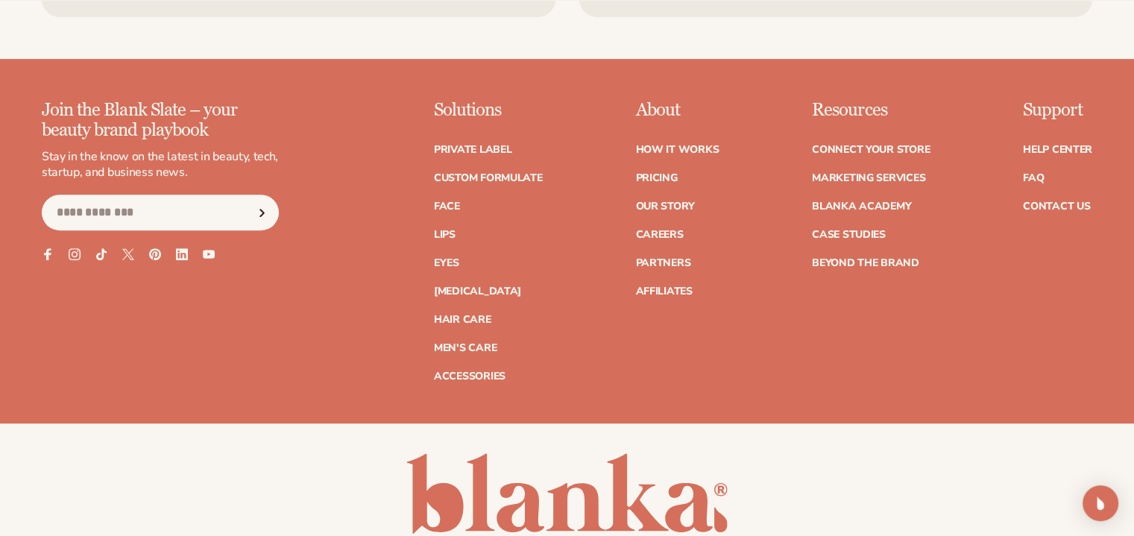
scroll to position [6415, 0]
drag, startPoint x: 916, startPoint y: 223, endPoint x: 880, endPoint y: 182, distance: 54.4
click at [890, 192] on ul "Connect your store Marketing services Blanka Academy Case Studies Beyond the br…" at bounding box center [871, 198] width 118 height 139
drag, startPoint x: 867, startPoint y: 165, endPoint x: 859, endPoint y: 154, distance: 13.9
click at [859, 154] on link "Connect your store" at bounding box center [871, 149] width 118 height 10
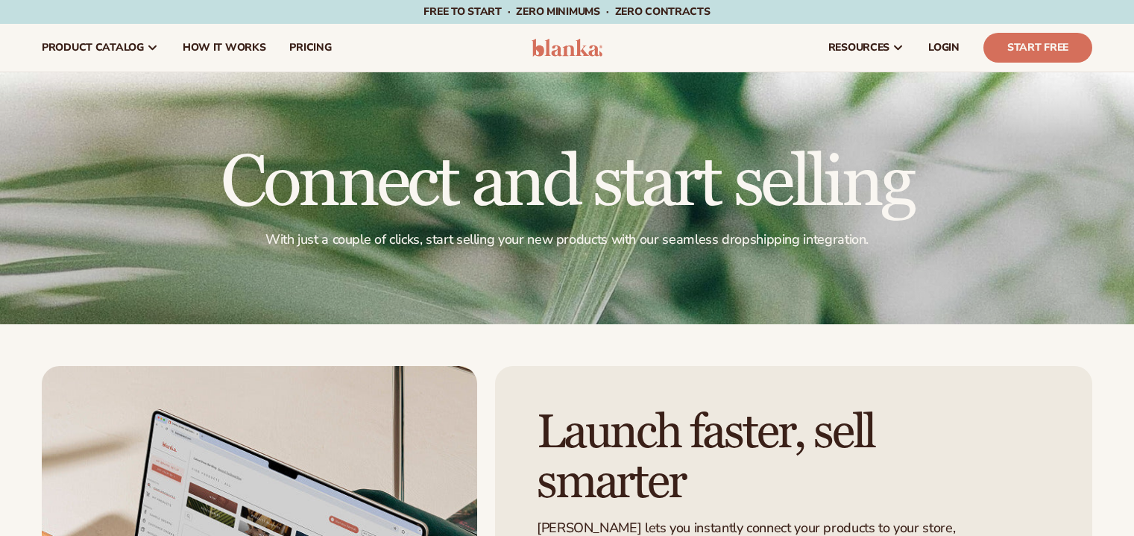
click at [851, 148] on h1 "Connect and start selling" at bounding box center [567, 184] width 693 height 72
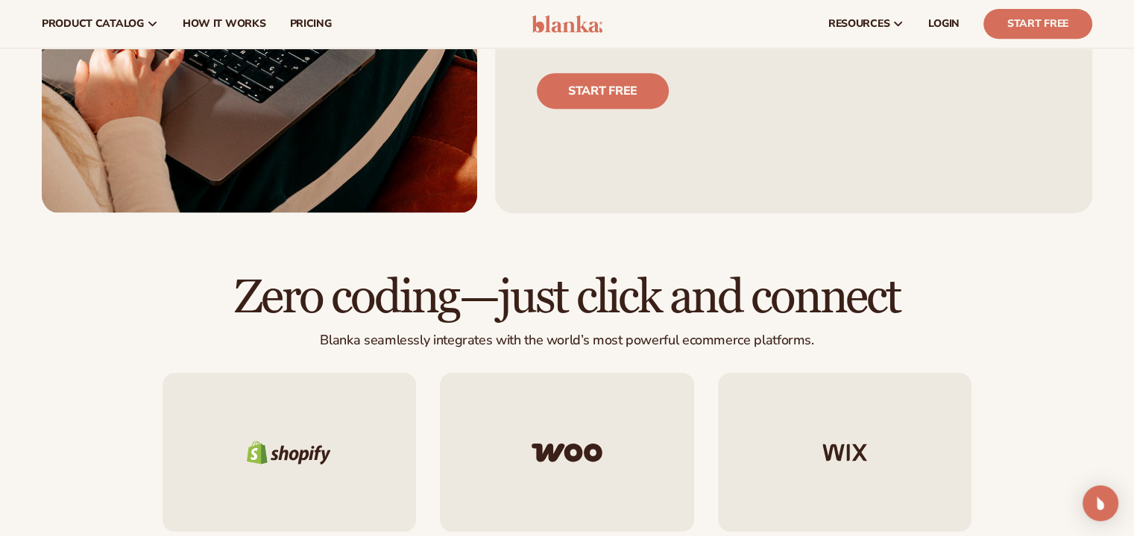
scroll to position [671, 0]
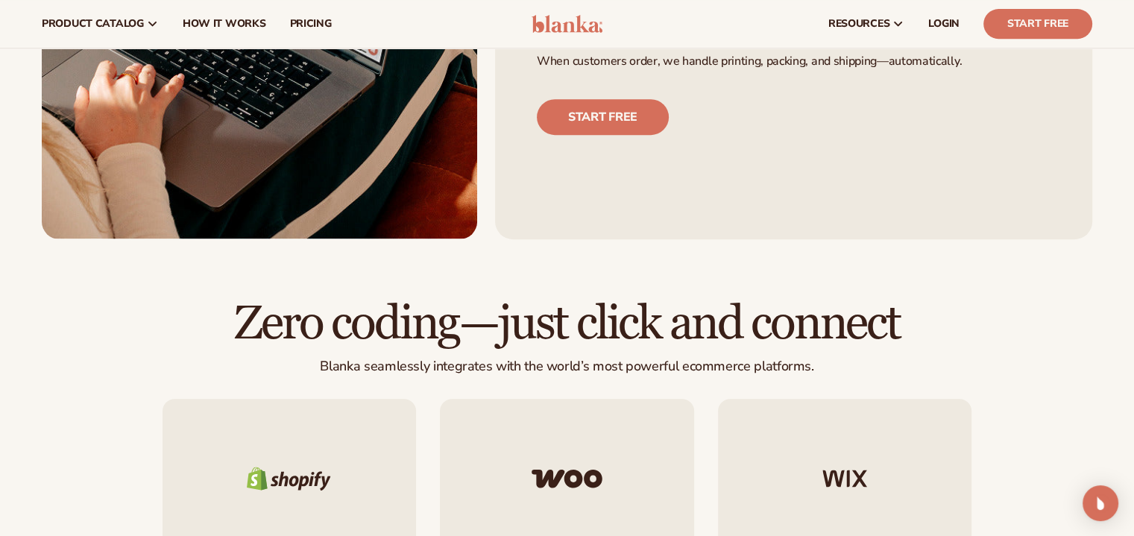
click at [847, 122] on div "Start free" at bounding box center [794, 102] width 514 height 66
click at [847, 121] on div "Start free" at bounding box center [794, 102] width 514 height 66
click at [846, 119] on div "Start free" at bounding box center [794, 102] width 514 height 66
drag, startPoint x: 846, startPoint y: 119, endPoint x: 840, endPoint y: 113, distance: 8.5
click at [840, 113] on div "Start free" at bounding box center [794, 102] width 514 height 66
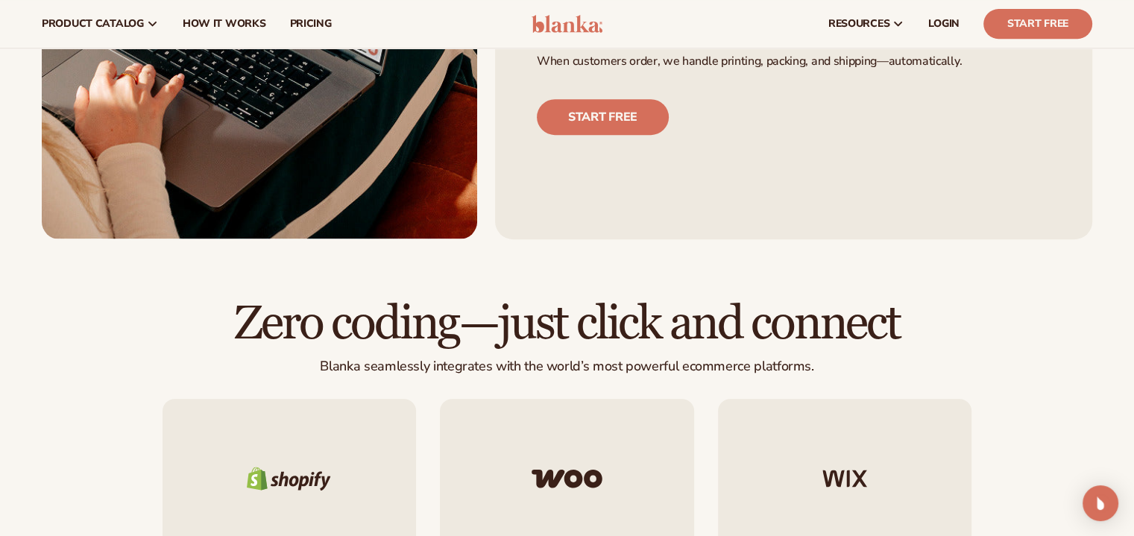
drag, startPoint x: 840, startPoint y: 113, endPoint x: 834, endPoint y: 107, distance: 8.4
click at [834, 107] on div "Start free" at bounding box center [794, 102] width 514 height 66
click at [832, 104] on div "Start free" at bounding box center [794, 102] width 514 height 66
click at [831, 98] on div "Start free" at bounding box center [794, 102] width 514 height 66
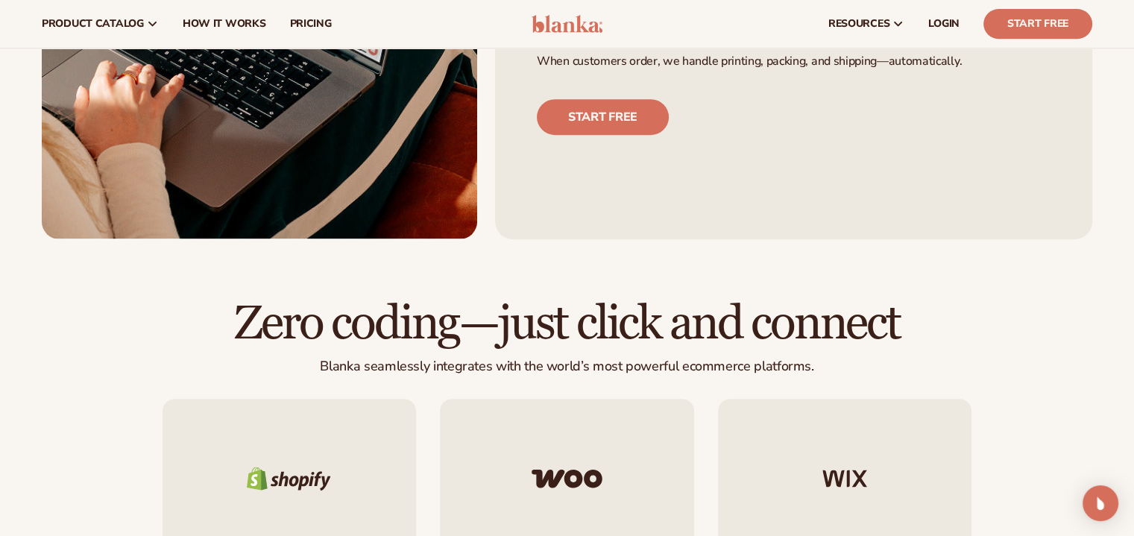
click at [829, 96] on div "Start free" at bounding box center [794, 102] width 514 height 66
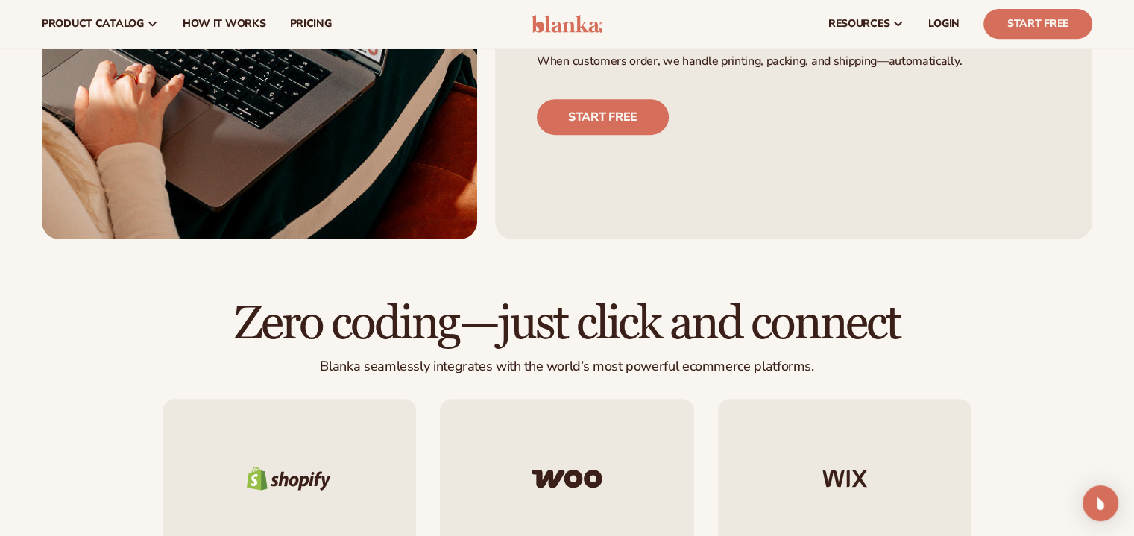
click at [829, 96] on div "Start free" at bounding box center [794, 102] width 514 height 66
click at [828, 91] on div "Start free" at bounding box center [794, 102] width 514 height 66
click at [827, 89] on div "Start free" at bounding box center [794, 102] width 514 height 66
click at [826, 89] on div "Start free" at bounding box center [794, 102] width 514 height 66
click at [826, 87] on div "Start free" at bounding box center [794, 102] width 514 height 66
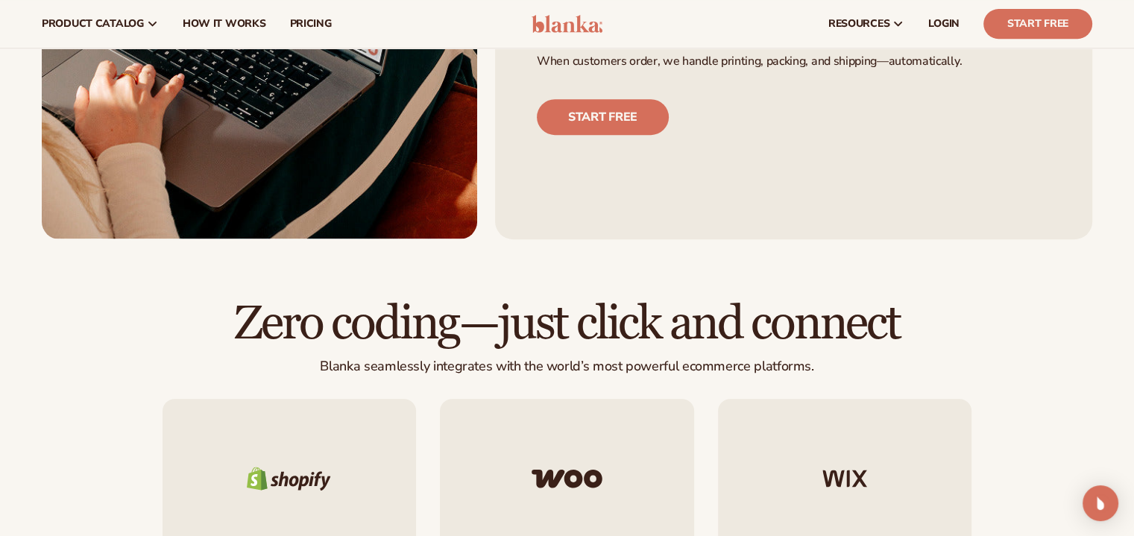
click at [825, 86] on div "Start free" at bounding box center [794, 102] width 514 height 66
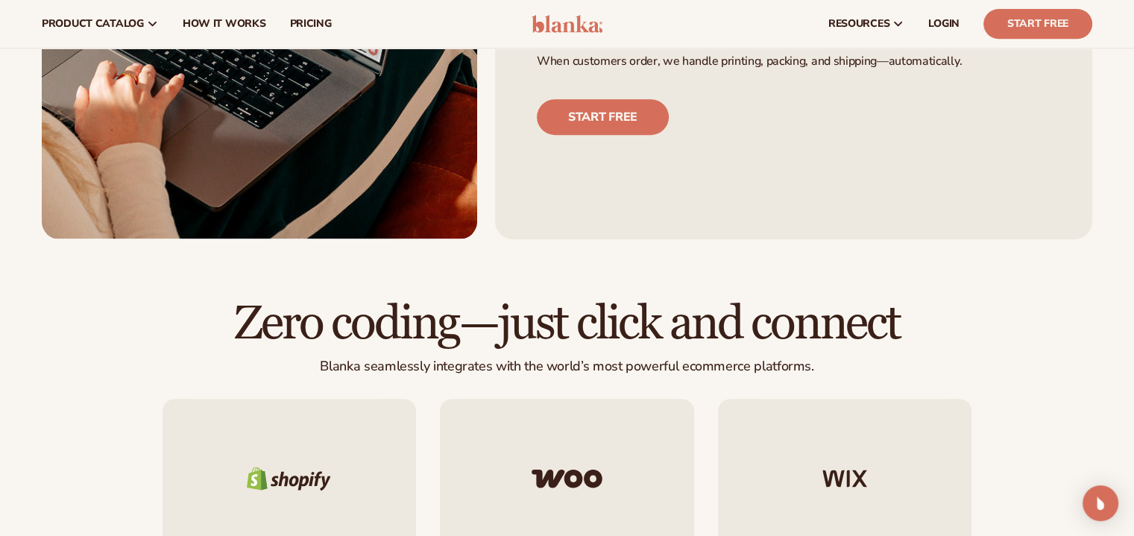
click at [825, 86] on div "Start free" at bounding box center [794, 102] width 514 height 66
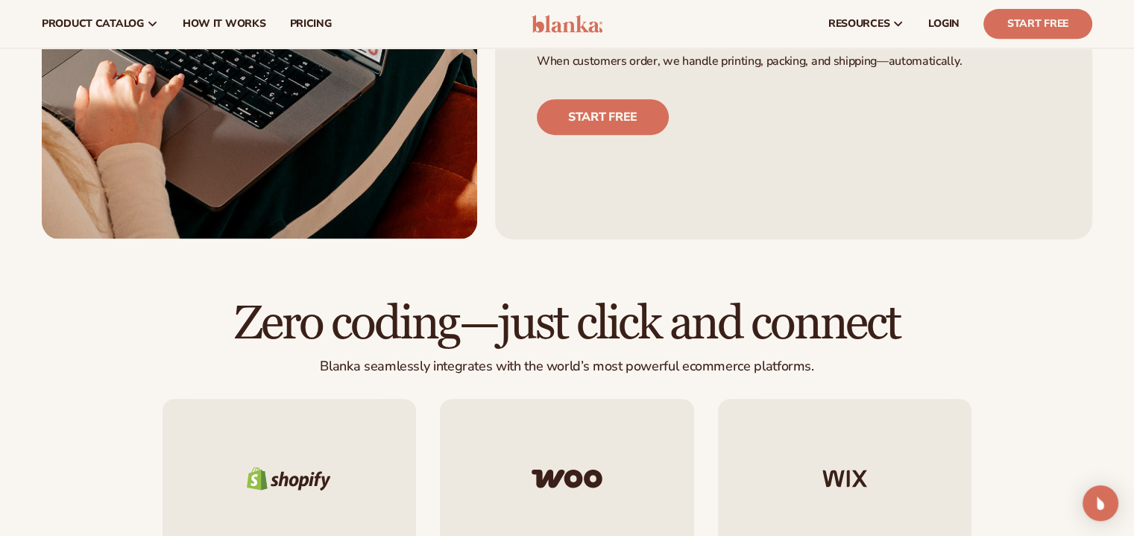
click at [825, 86] on div "Start free" at bounding box center [794, 102] width 514 height 66
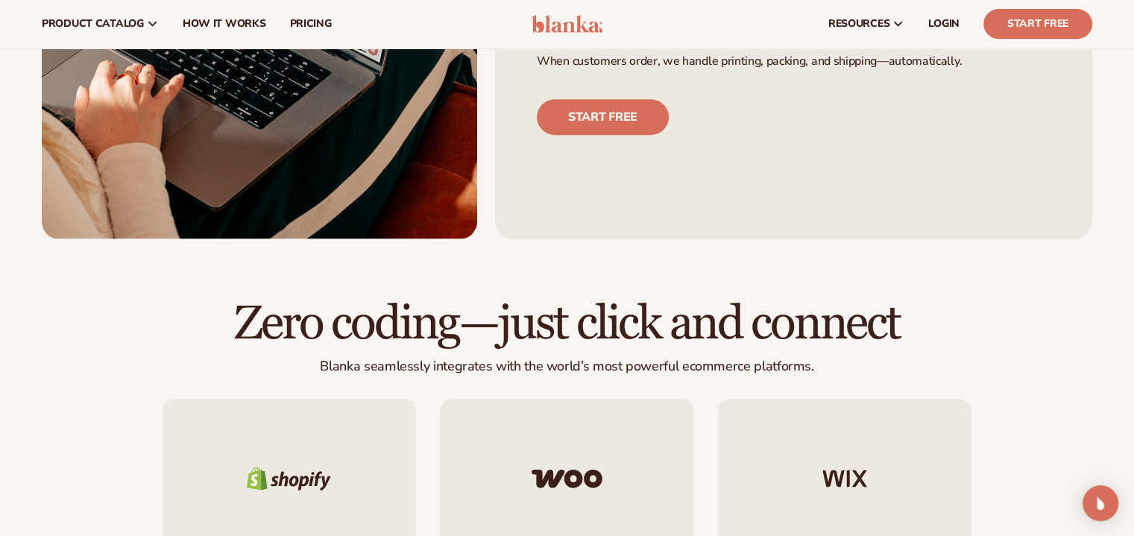
click at [825, 86] on div "Start free" at bounding box center [794, 102] width 514 height 66
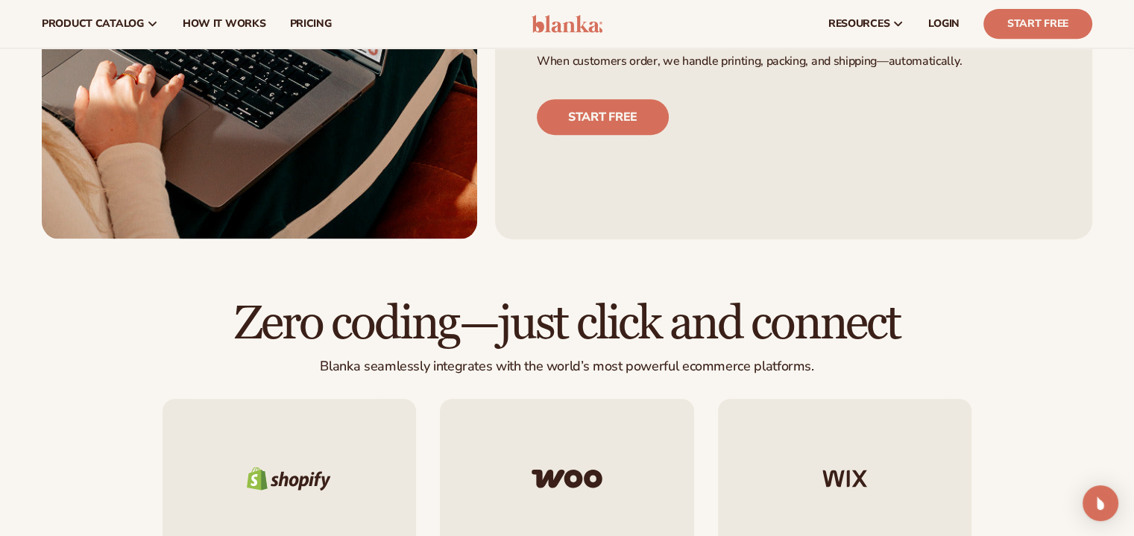
click at [825, 86] on div "Start free" at bounding box center [794, 102] width 514 height 66
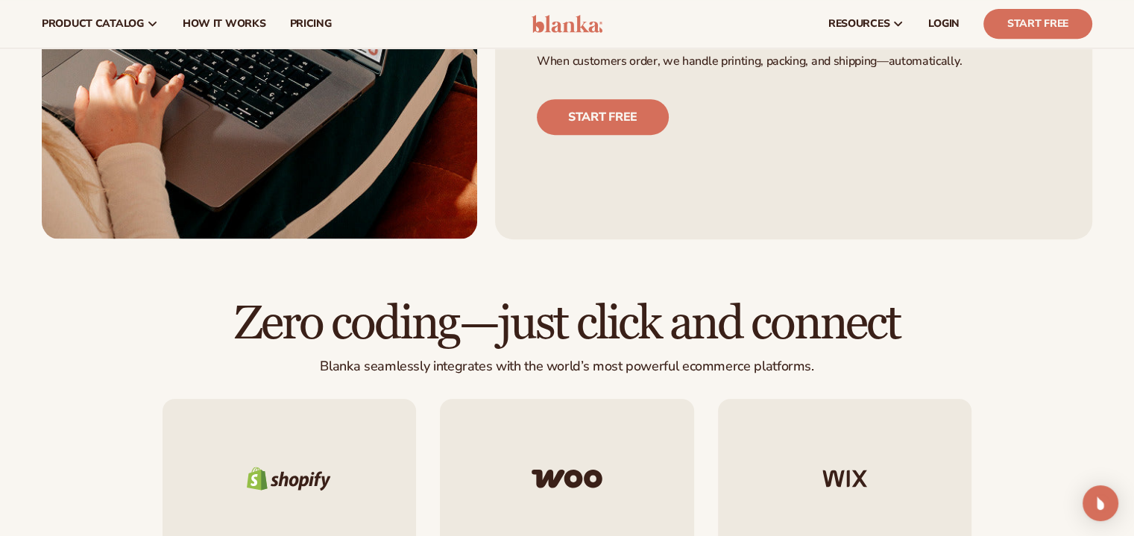
click at [825, 86] on div "Start free" at bounding box center [794, 102] width 514 height 66
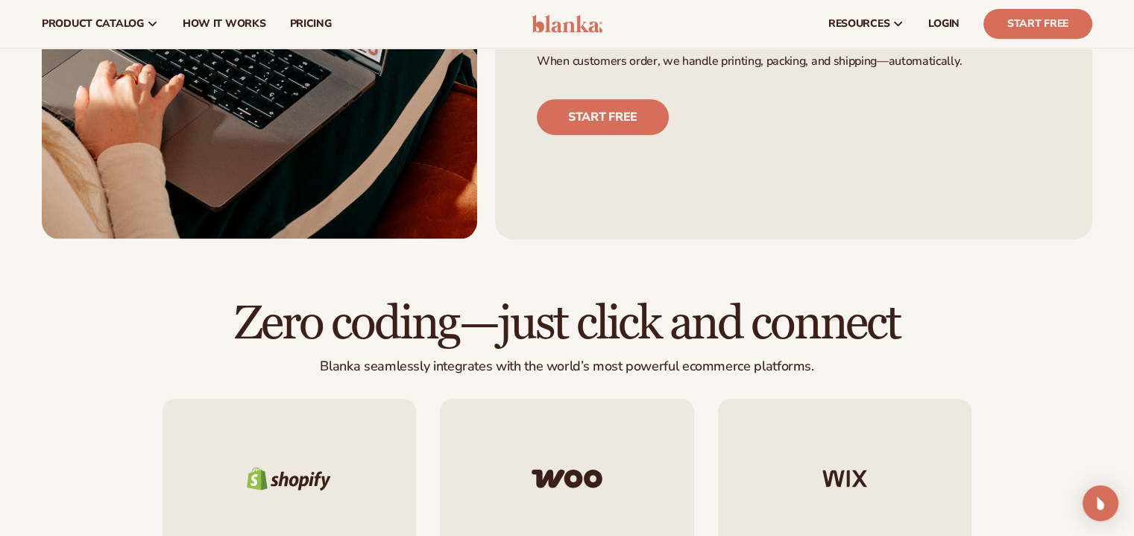
click at [825, 86] on div "Start free" at bounding box center [794, 102] width 514 height 66
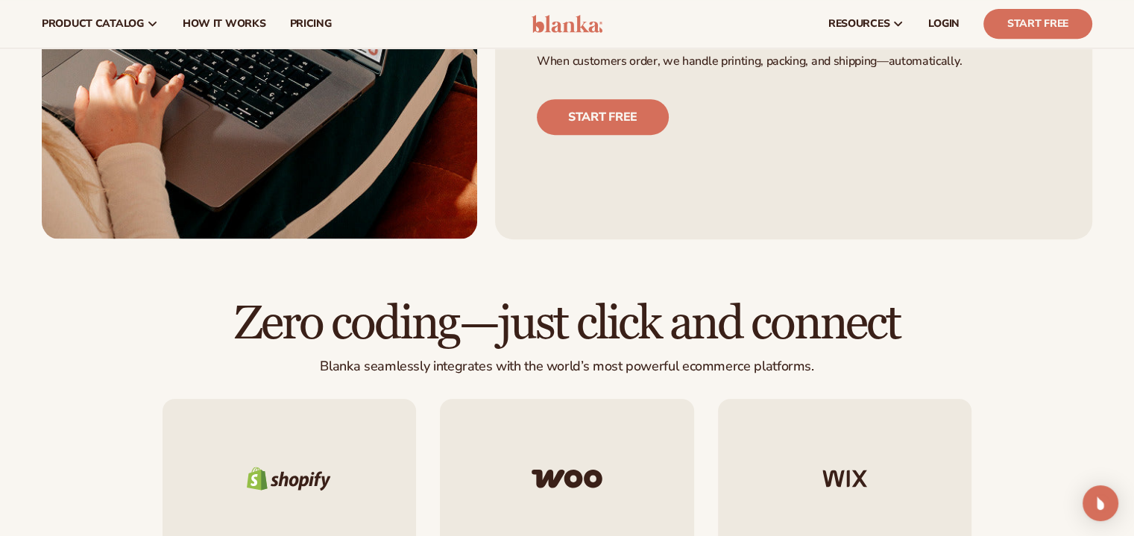
click at [825, 86] on div "Start free" at bounding box center [794, 102] width 514 height 66
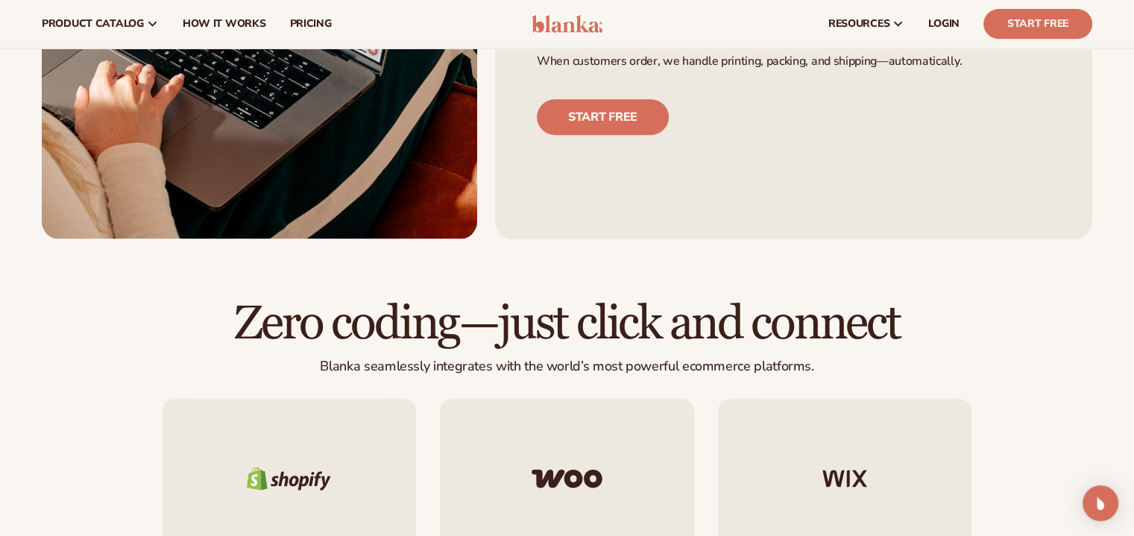
click at [825, 86] on div "Start free" at bounding box center [794, 102] width 514 height 66
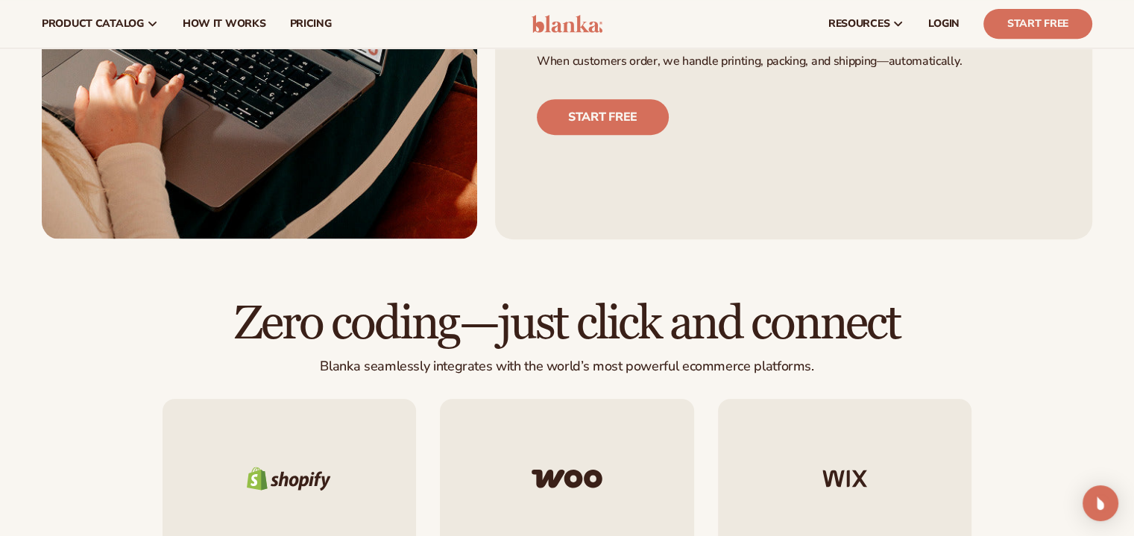
click at [825, 86] on div "Start free" at bounding box center [794, 102] width 514 height 66
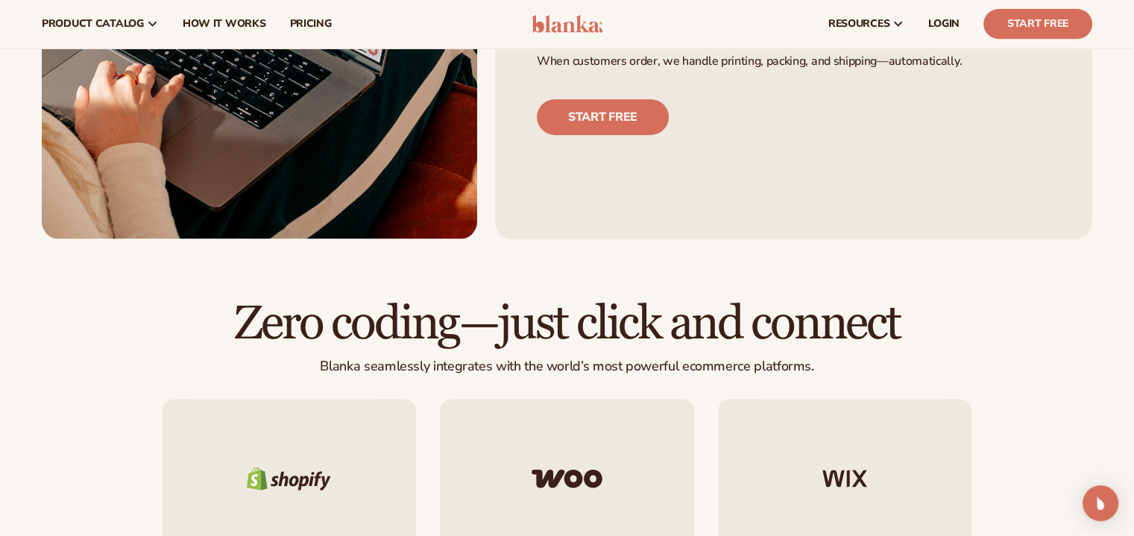
click at [825, 86] on div "Start free" at bounding box center [794, 102] width 514 height 66
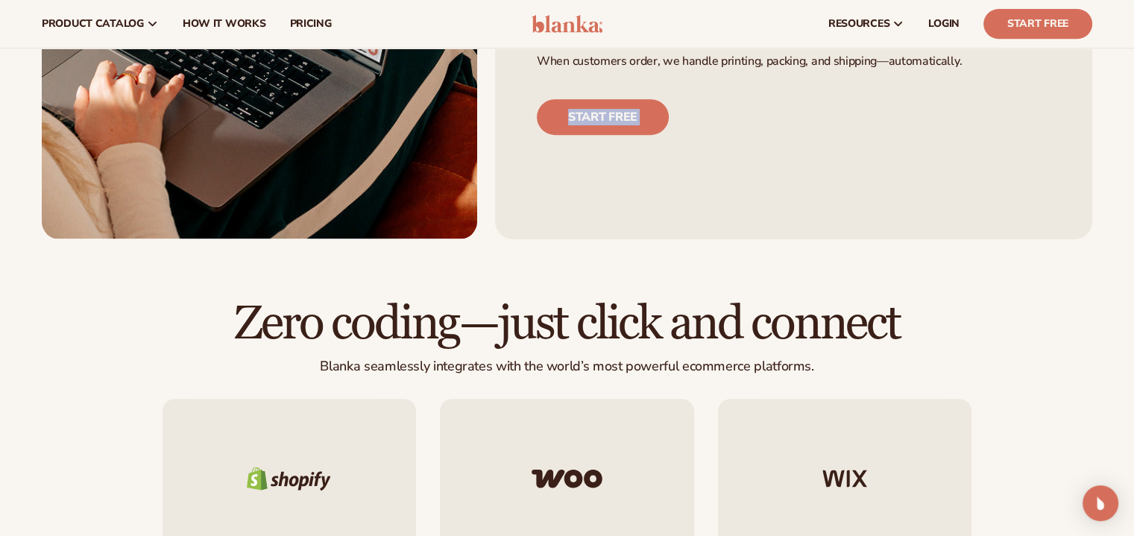
click at [825, 86] on div "Start free" at bounding box center [794, 102] width 514 height 66
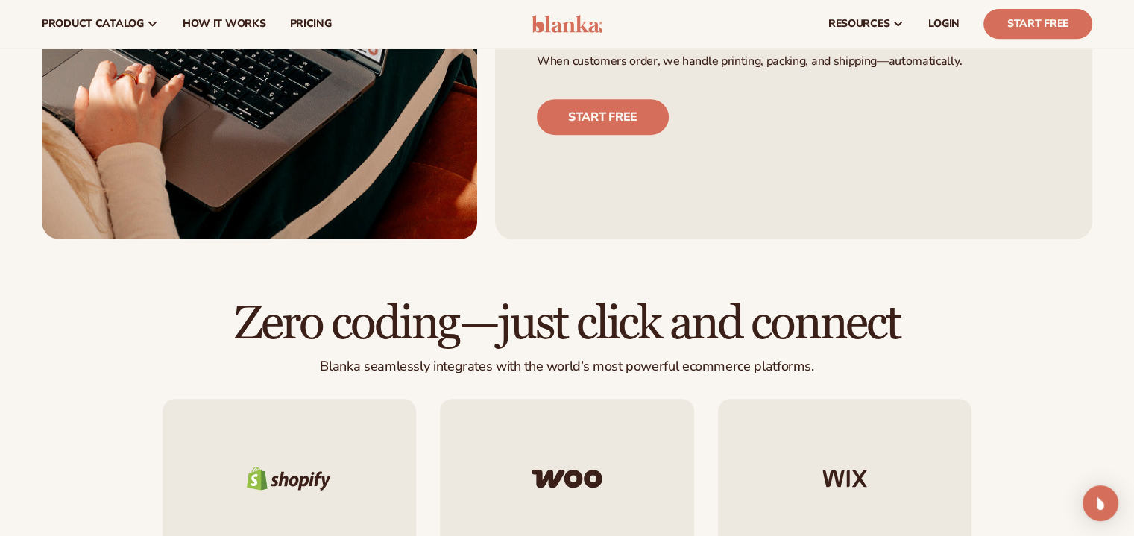
click at [825, 86] on div "Start free" at bounding box center [794, 102] width 514 height 66
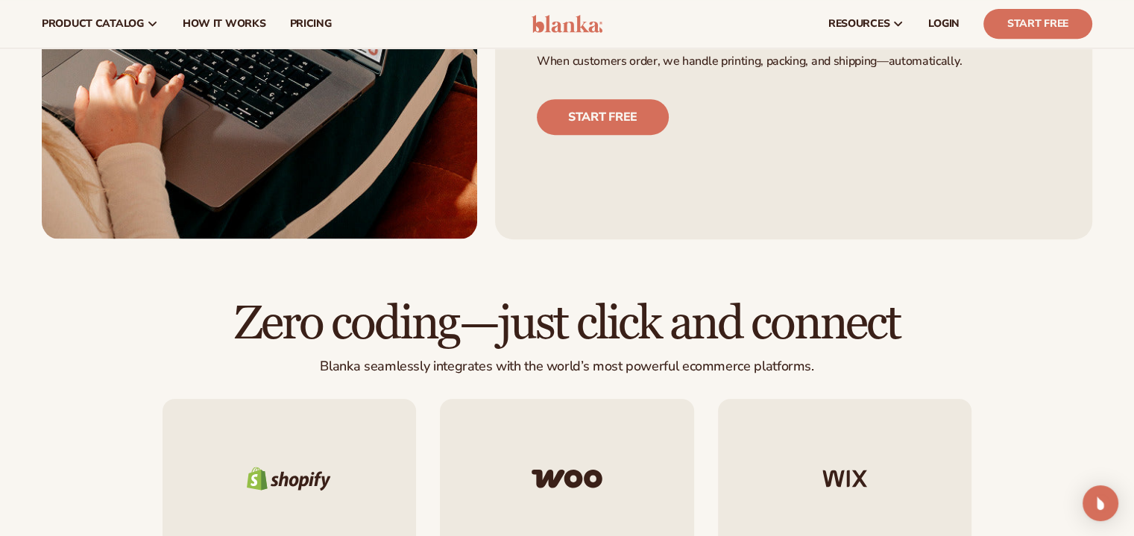
click at [825, 86] on div "Start free" at bounding box center [794, 102] width 514 height 66
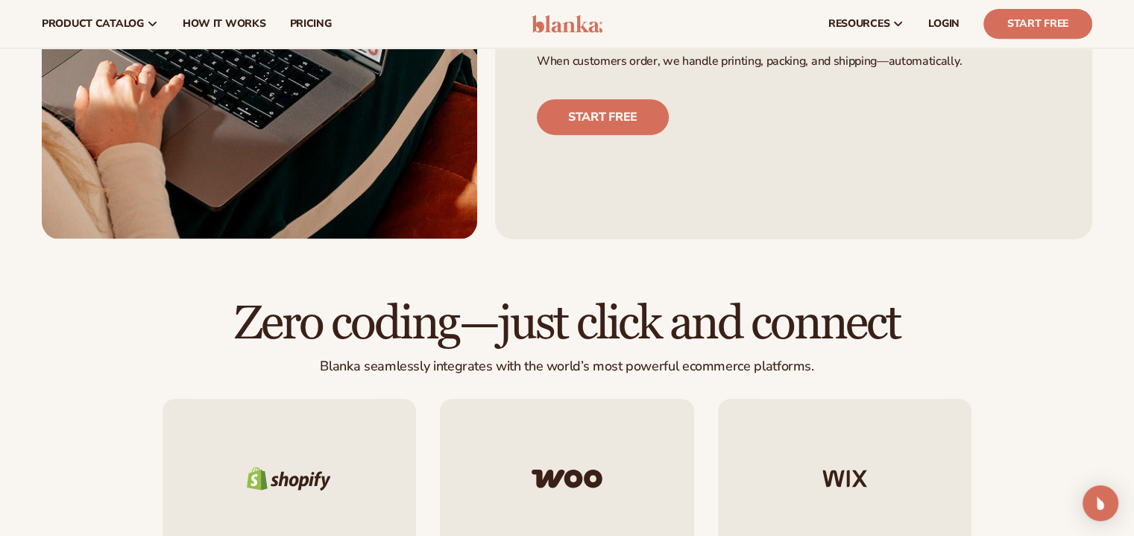
click at [825, 86] on div "Start free" at bounding box center [794, 102] width 514 height 66
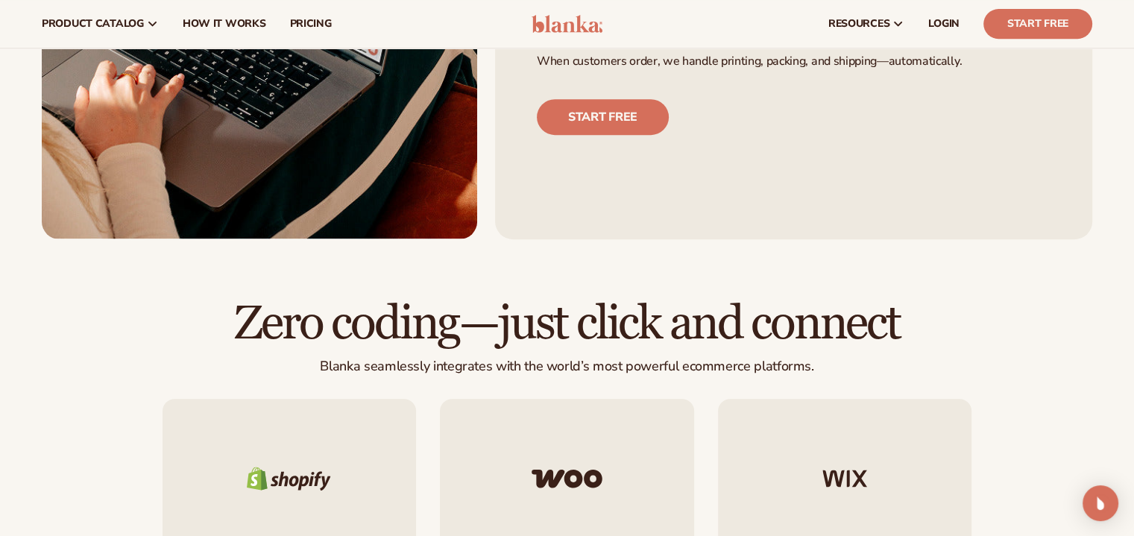
click at [825, 86] on div "Start free" at bounding box center [794, 102] width 514 height 66
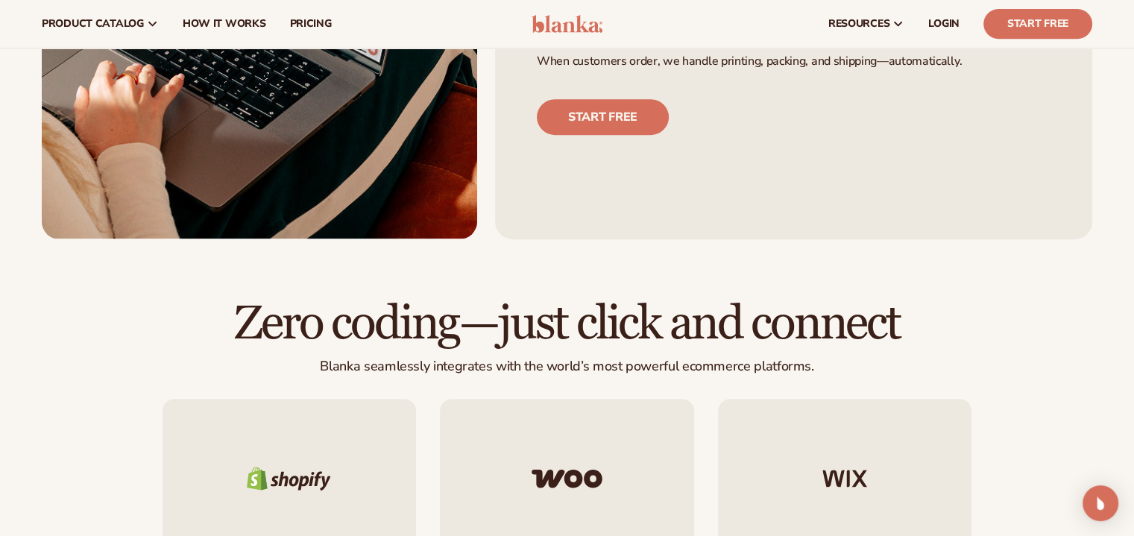
click at [825, 86] on div "Start free" at bounding box center [794, 102] width 514 height 66
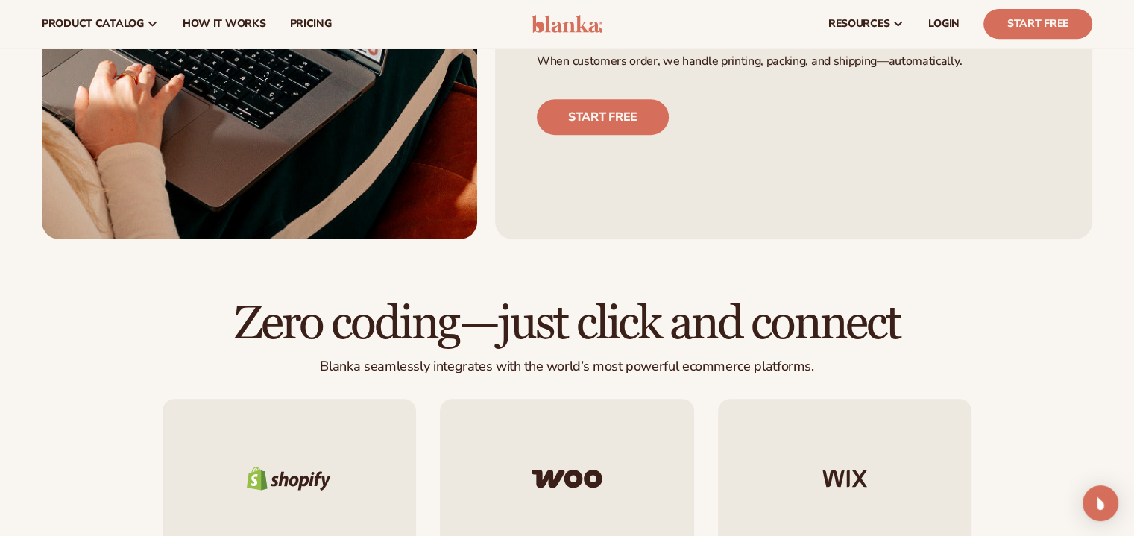
click at [825, 86] on div "Start free" at bounding box center [794, 102] width 514 height 66
click at [824, 84] on div "Start free" at bounding box center [794, 102] width 514 height 66
click at [823, 83] on div "Start free" at bounding box center [794, 102] width 514 height 66
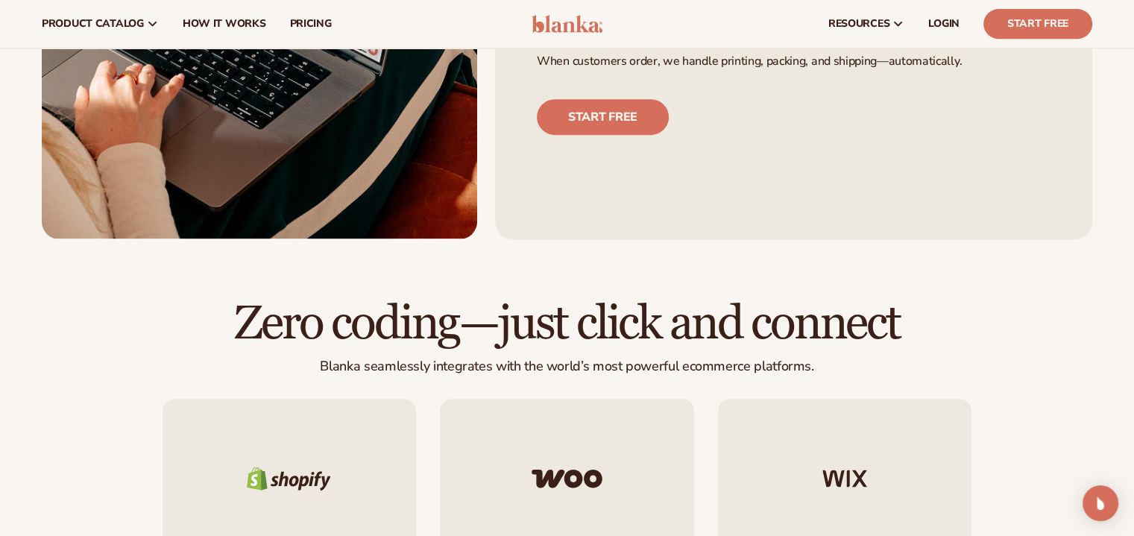
click at [823, 81] on div "Start free" at bounding box center [794, 102] width 514 height 66
click at [822, 80] on div "Start free" at bounding box center [794, 102] width 514 height 66
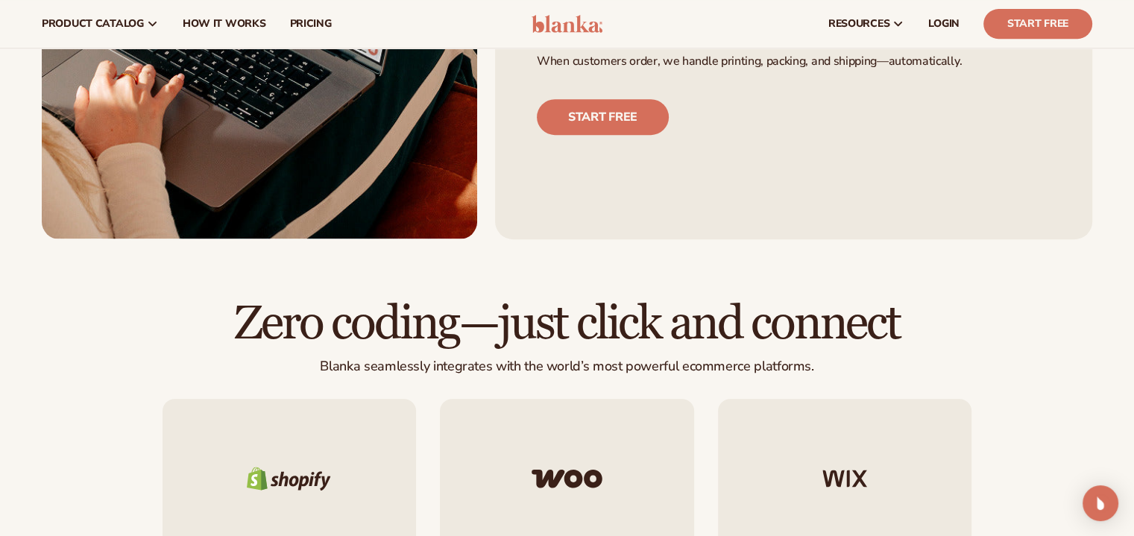
click at [822, 80] on div "Start free" at bounding box center [794, 102] width 514 height 66
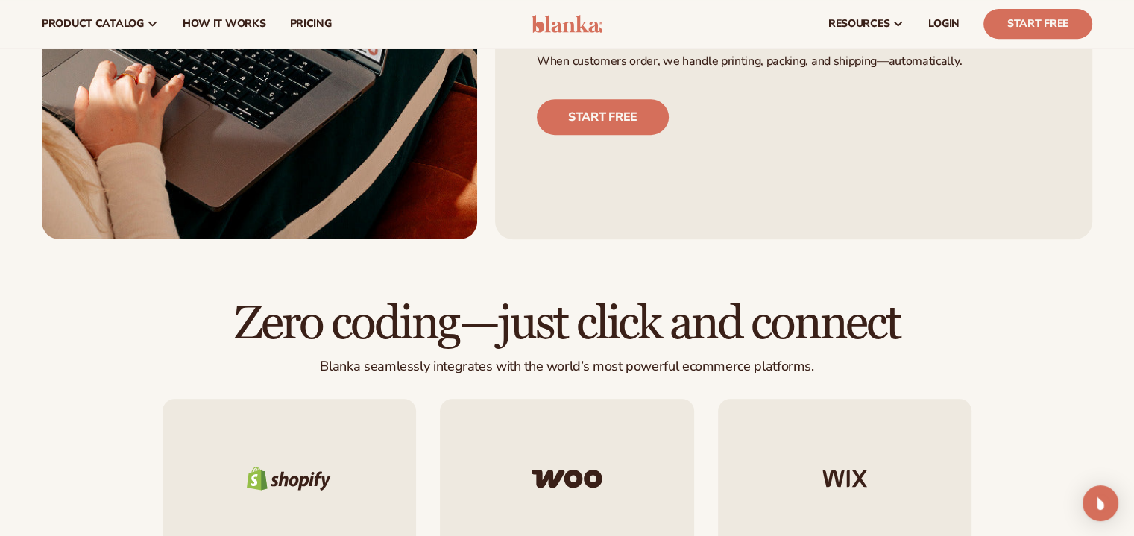
click at [822, 80] on div "Start free" at bounding box center [794, 102] width 514 height 66
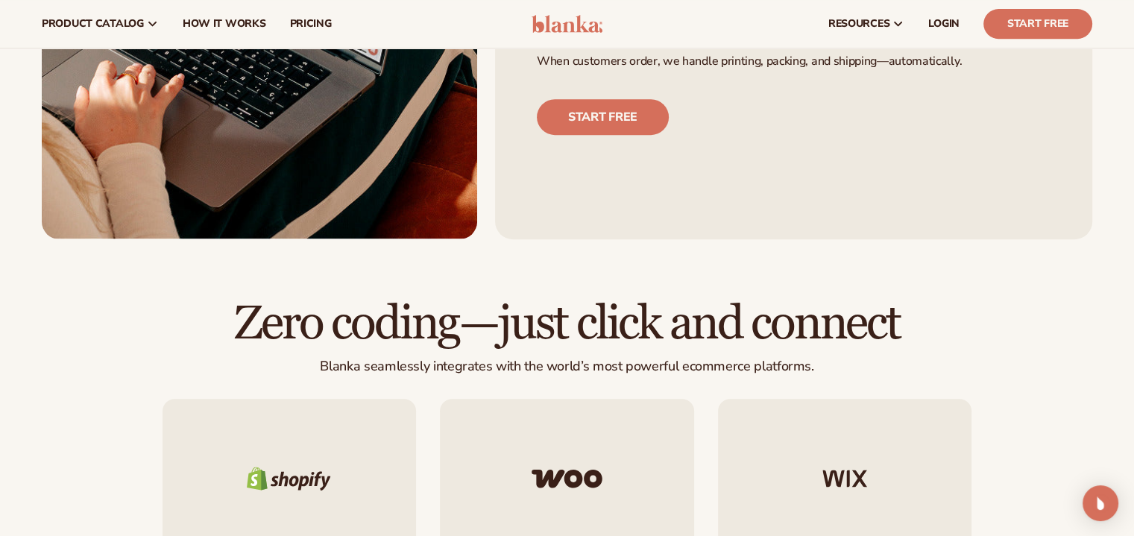
click at [822, 80] on div "Start free" at bounding box center [794, 102] width 514 height 66
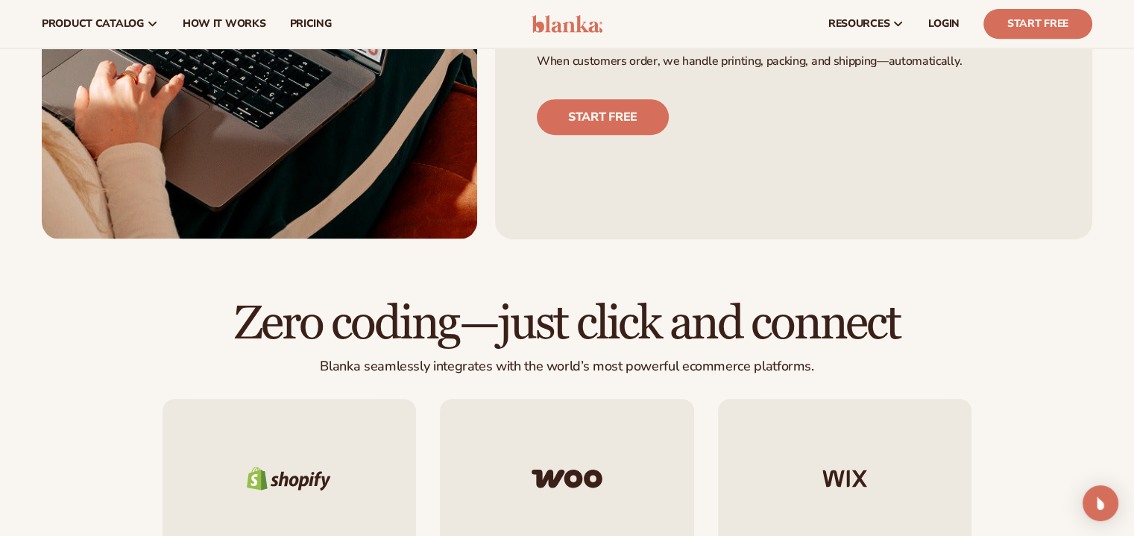
click at [822, 80] on div "Start free" at bounding box center [794, 102] width 514 height 66
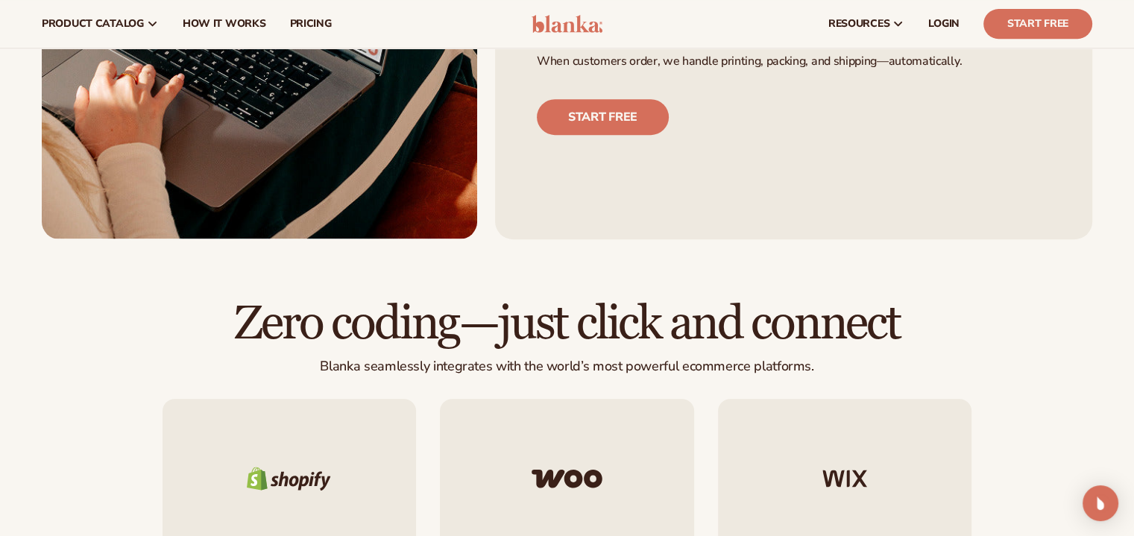
click at [822, 80] on div "Start free" at bounding box center [794, 102] width 514 height 66
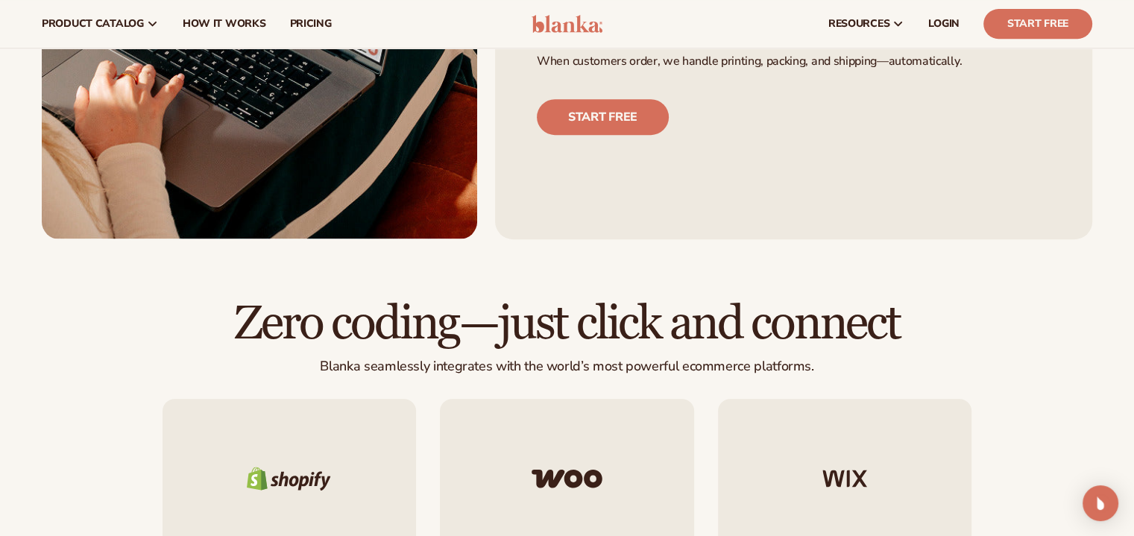
click at [822, 80] on div "Start free" at bounding box center [794, 102] width 514 height 66
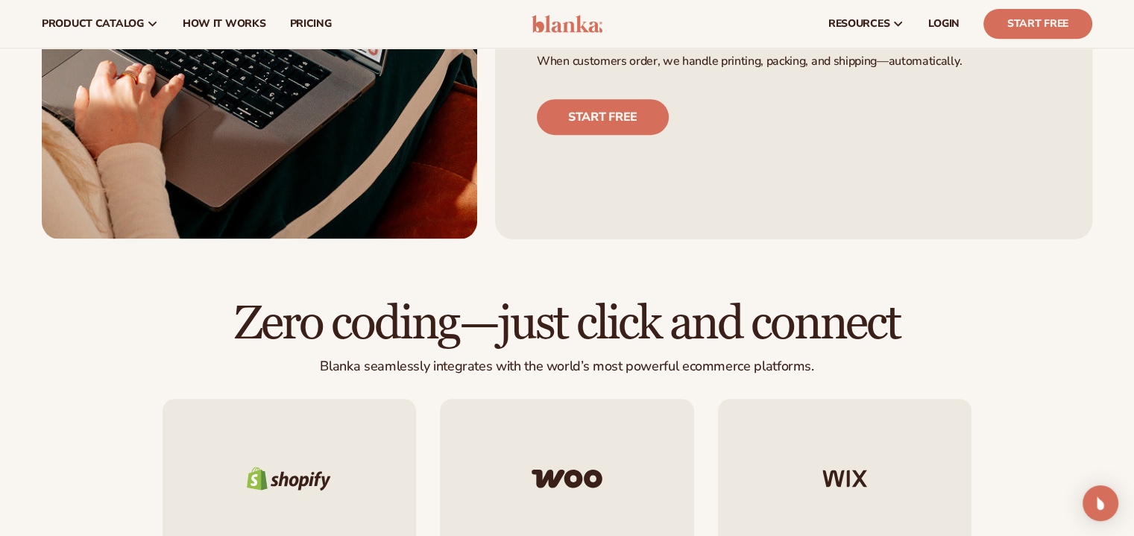
click at [822, 80] on div "Start free" at bounding box center [794, 102] width 514 height 66
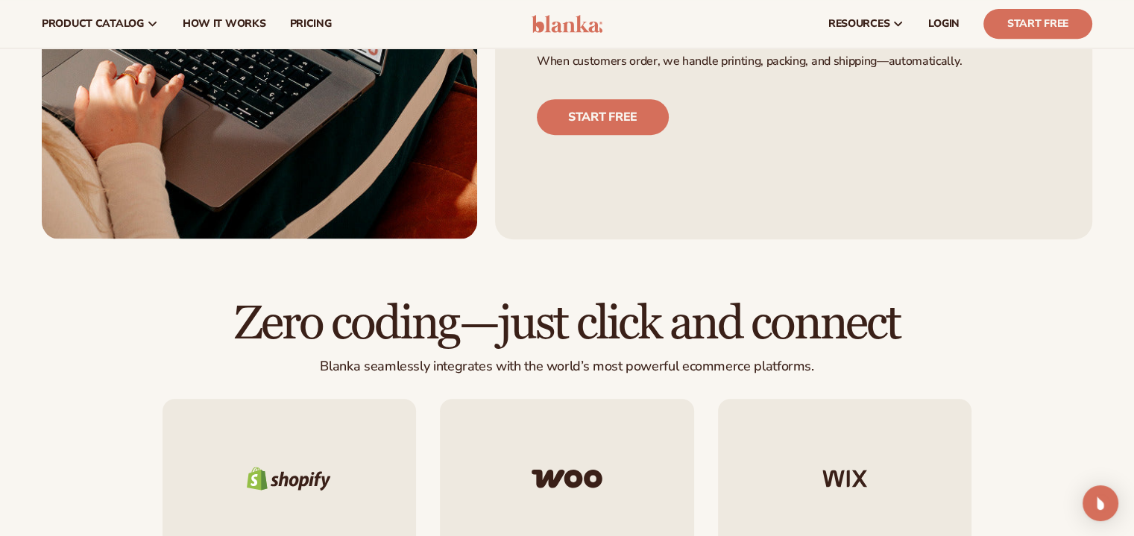
click at [822, 80] on div "Start free" at bounding box center [794, 102] width 514 height 66
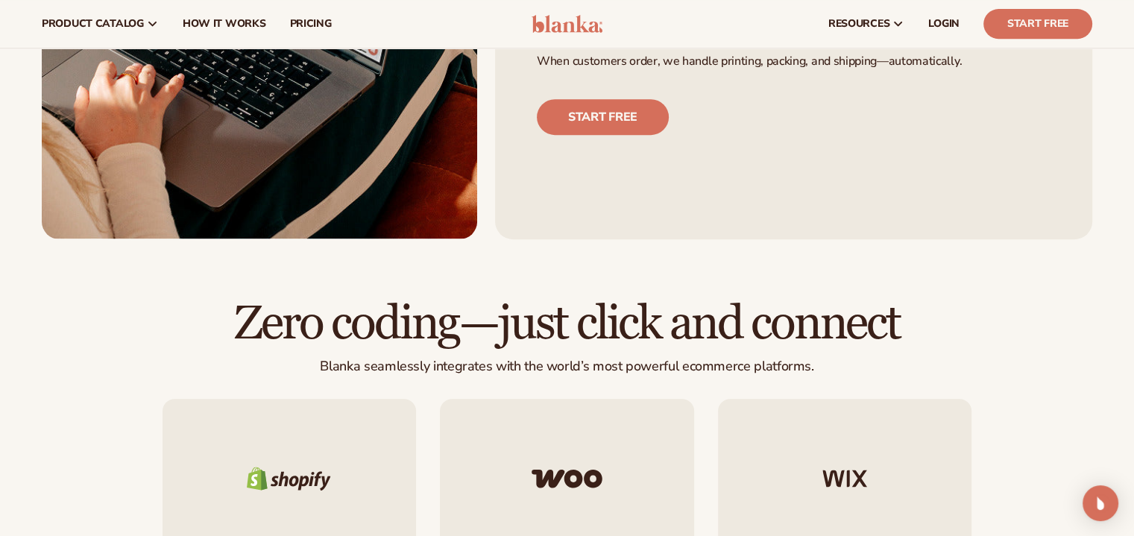
click at [822, 80] on div "Start free" at bounding box center [794, 102] width 514 height 66
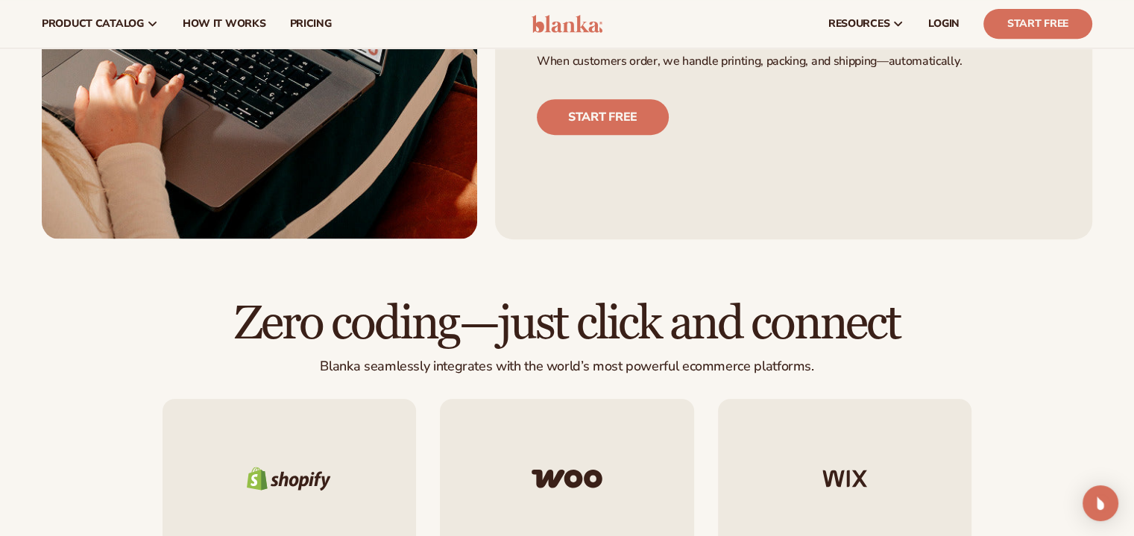
click at [822, 80] on div "Start free" at bounding box center [794, 102] width 514 height 66
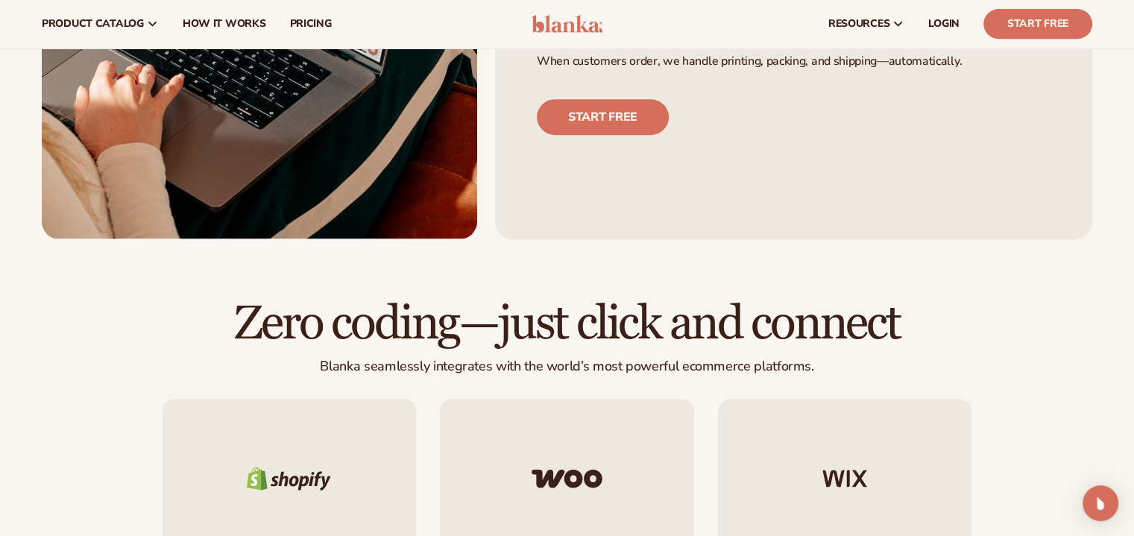
click at [822, 80] on div "Start free" at bounding box center [794, 102] width 514 height 66
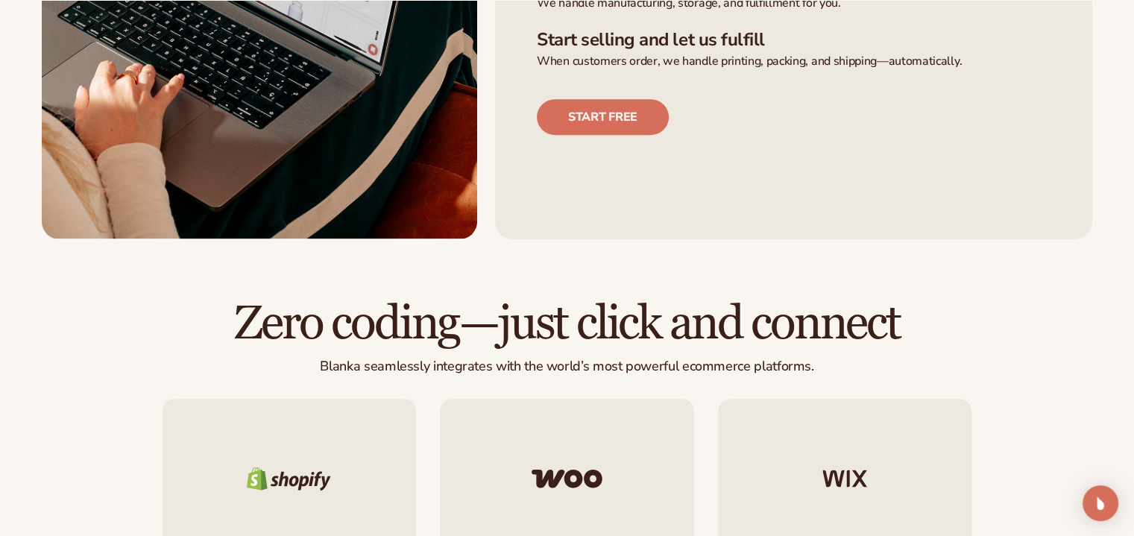
scroll to position [746, 0]
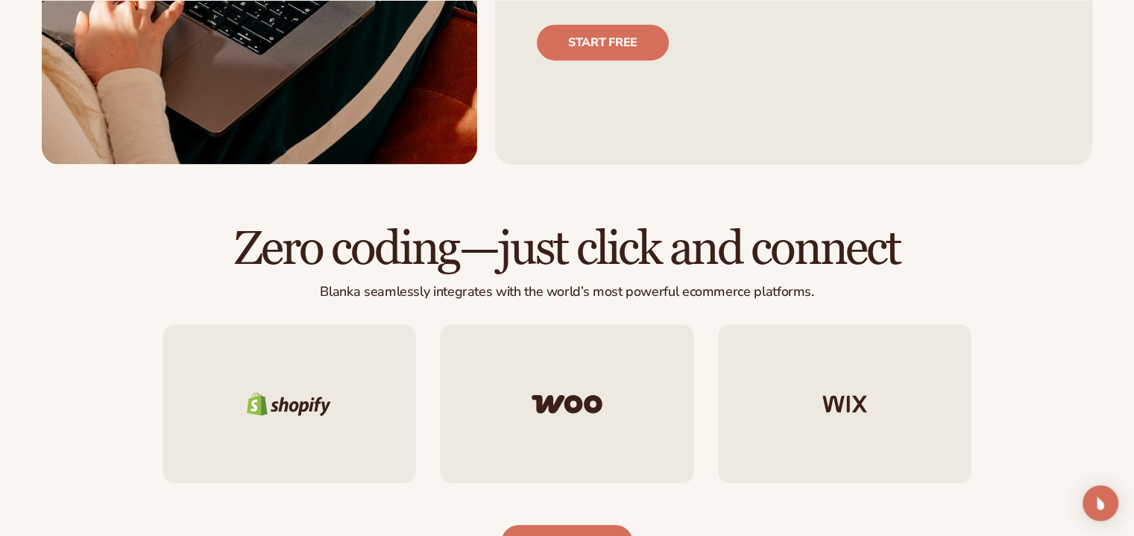
click at [810, 59] on div "Start free" at bounding box center [794, 28] width 514 height 66
click at [805, 53] on div "Start free" at bounding box center [794, 28] width 514 height 66
click at [799, 43] on div "Start free" at bounding box center [794, 28] width 514 height 66
click at [798, 41] on div "Start free" at bounding box center [794, 28] width 514 height 66
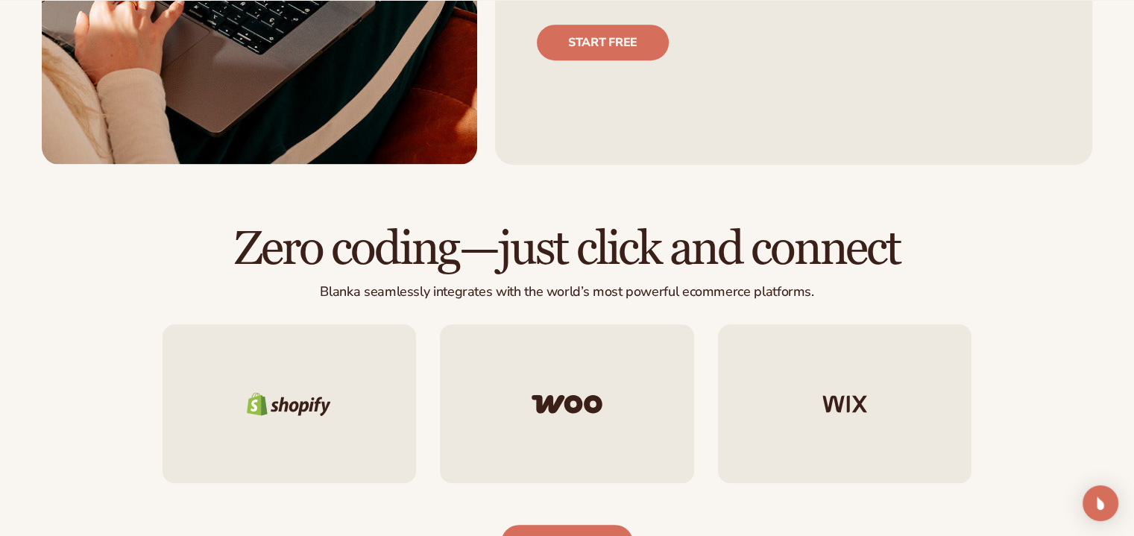
click at [798, 41] on div "Start free" at bounding box center [794, 28] width 514 height 66
click at [797, 40] on div "Start free" at bounding box center [794, 28] width 514 height 66
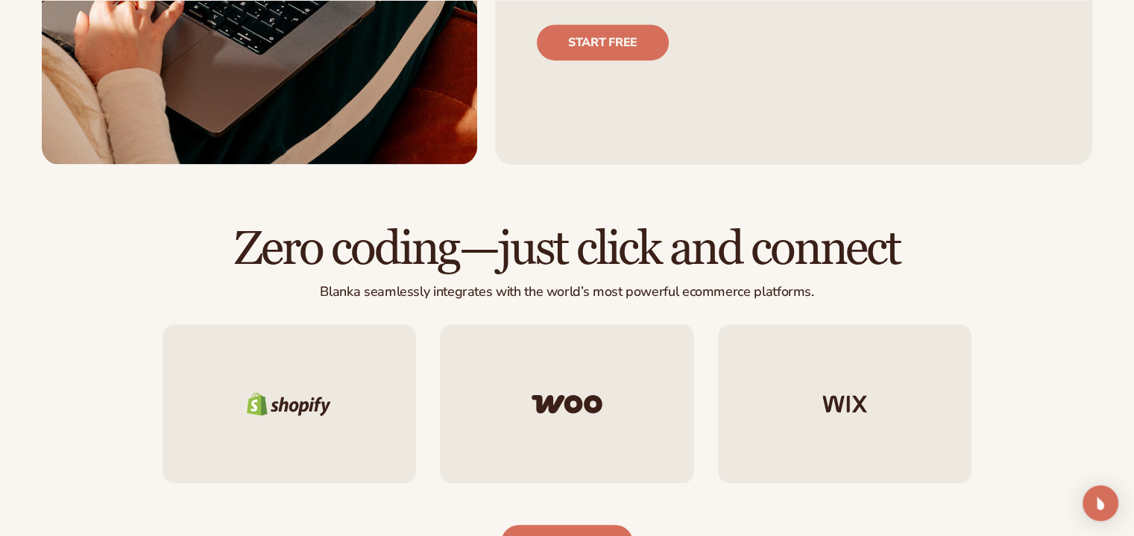
click at [797, 40] on div "Start free" at bounding box center [794, 28] width 514 height 66
click at [797, 38] on div "Start free" at bounding box center [794, 28] width 514 height 66
click at [796, 38] on div "Start free" at bounding box center [794, 28] width 514 height 66
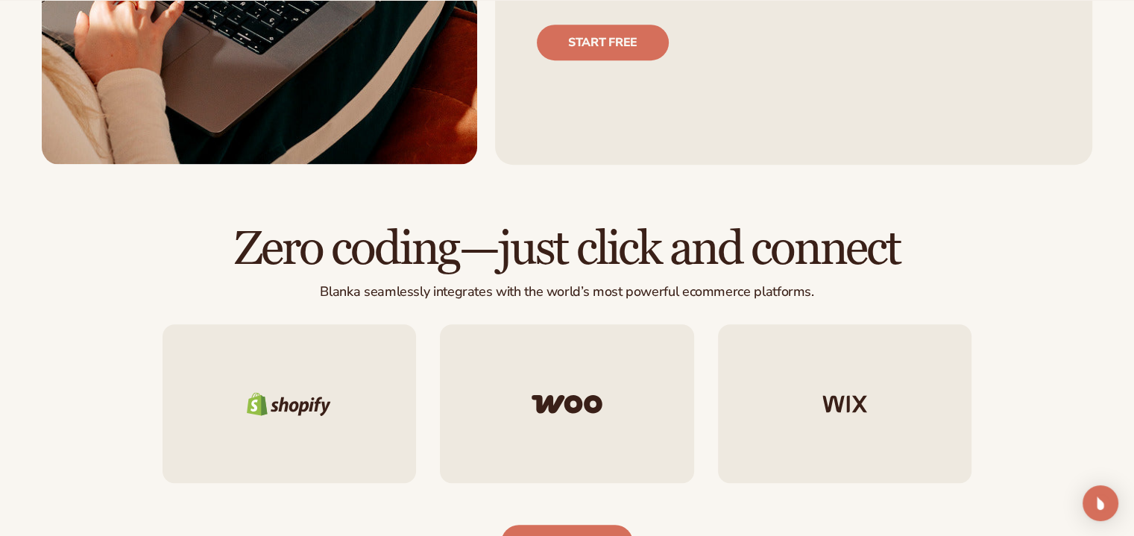
click at [796, 38] on div "Start free" at bounding box center [794, 28] width 514 height 66
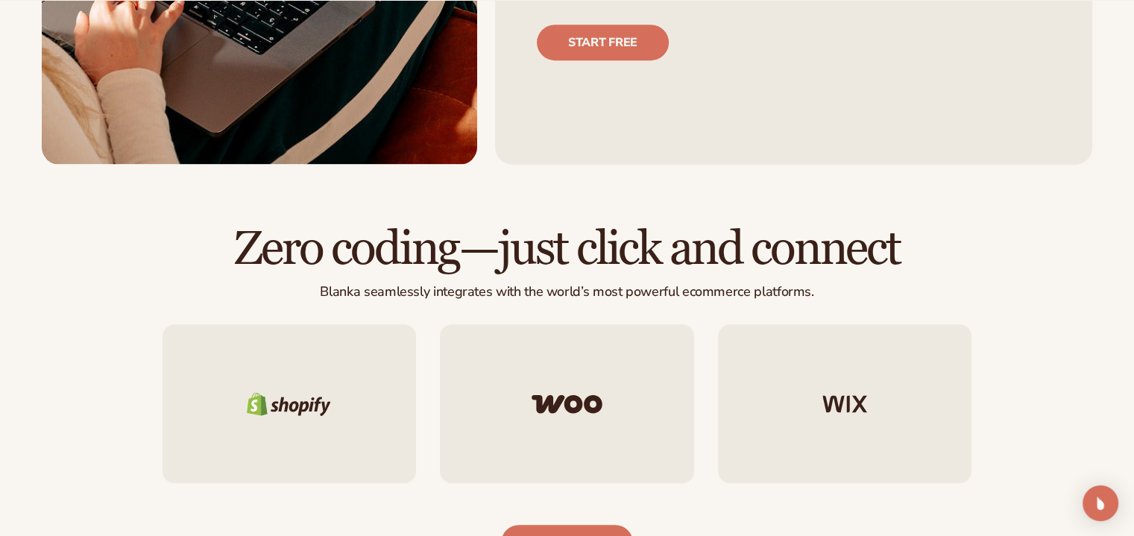
click at [796, 38] on div "Start free" at bounding box center [794, 28] width 514 height 66
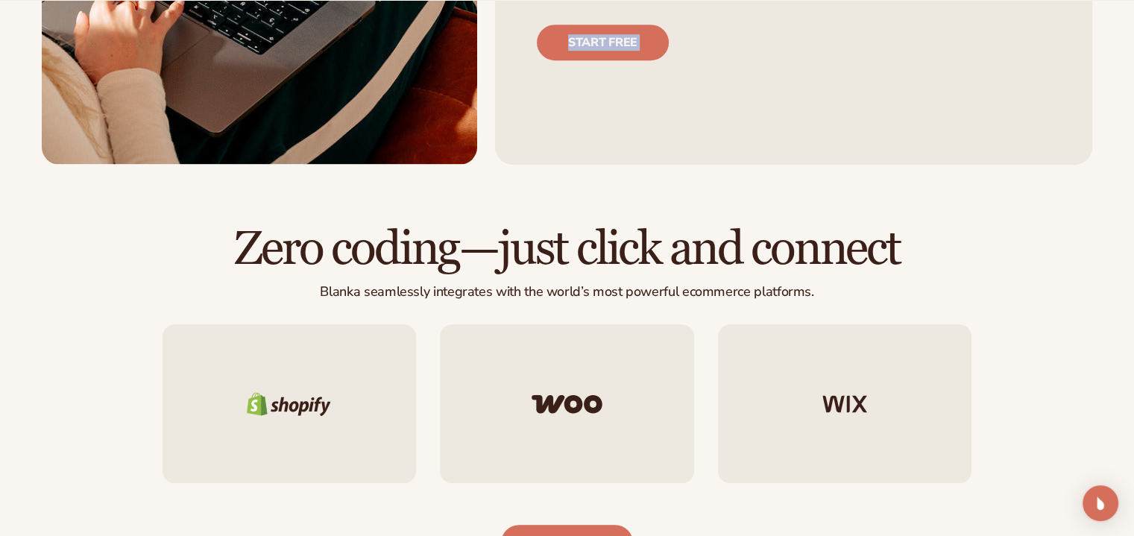
click at [796, 38] on div "Start free" at bounding box center [794, 28] width 514 height 66
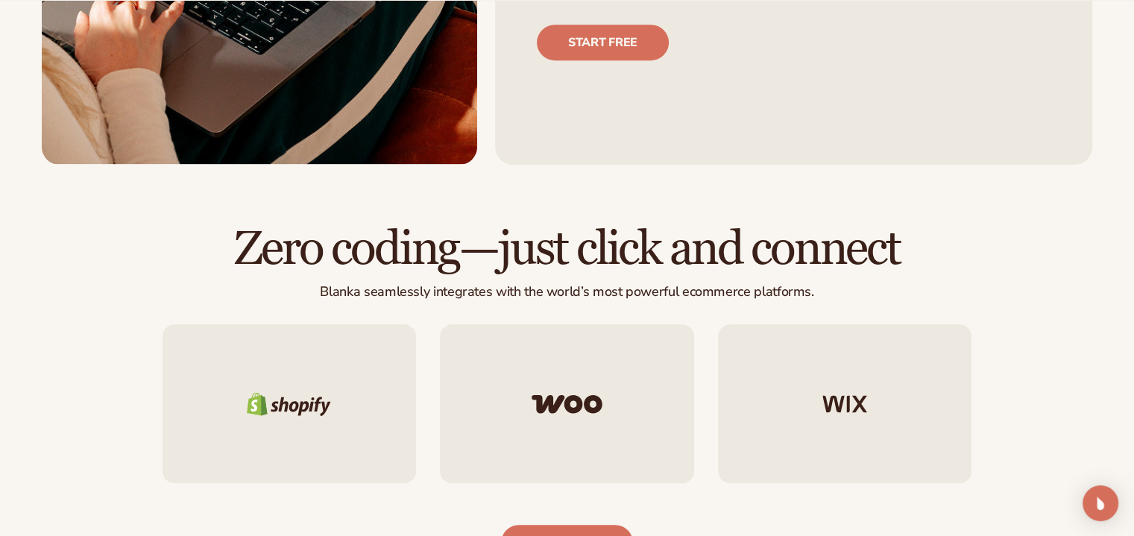
click at [796, 38] on div "Start free" at bounding box center [794, 28] width 514 height 66
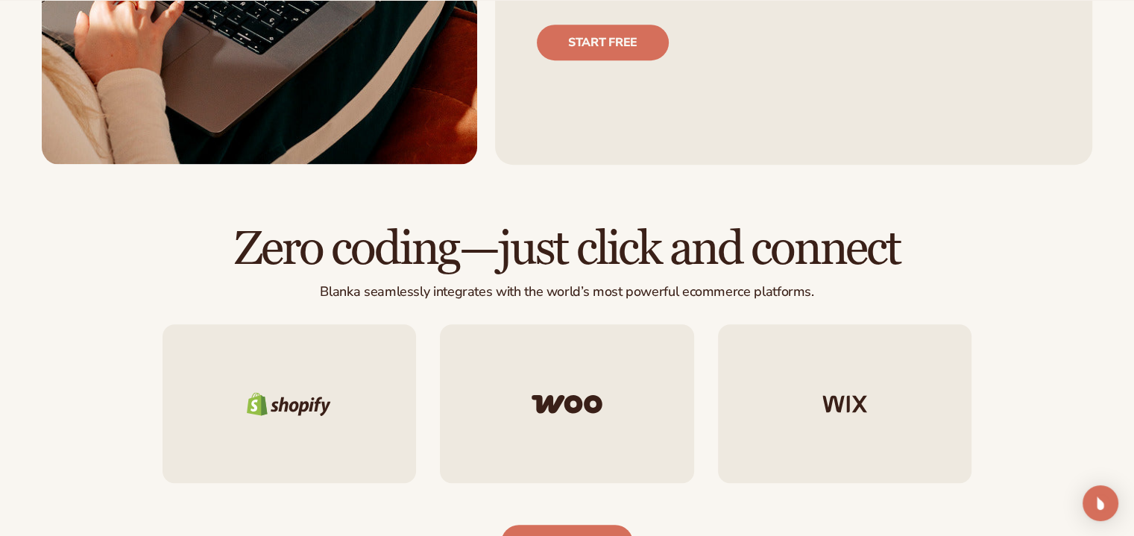
click at [796, 38] on div "Start free" at bounding box center [794, 28] width 514 height 66
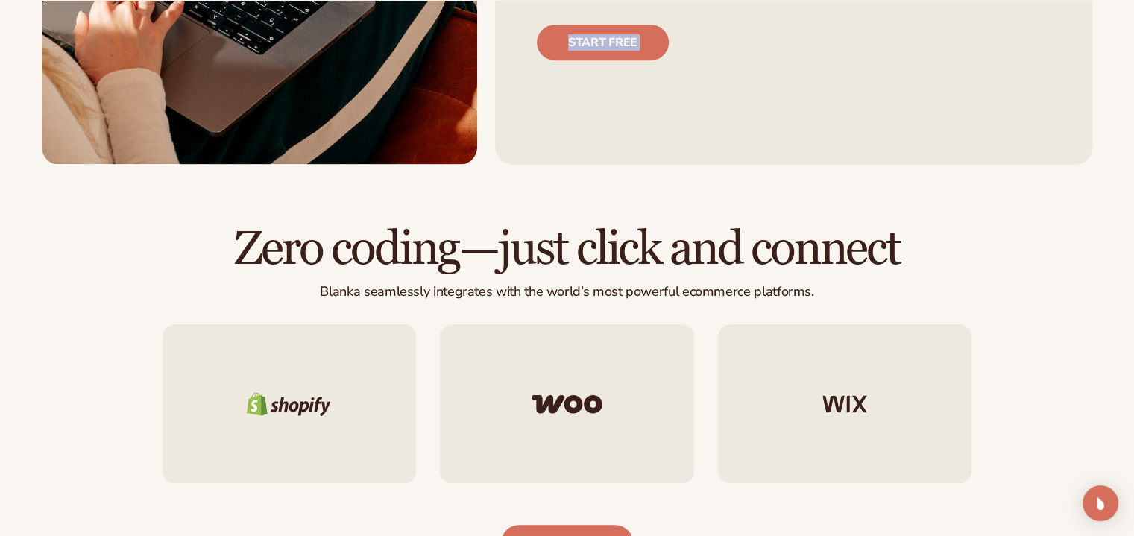
click at [796, 35] on div "Start free" at bounding box center [794, 28] width 514 height 66
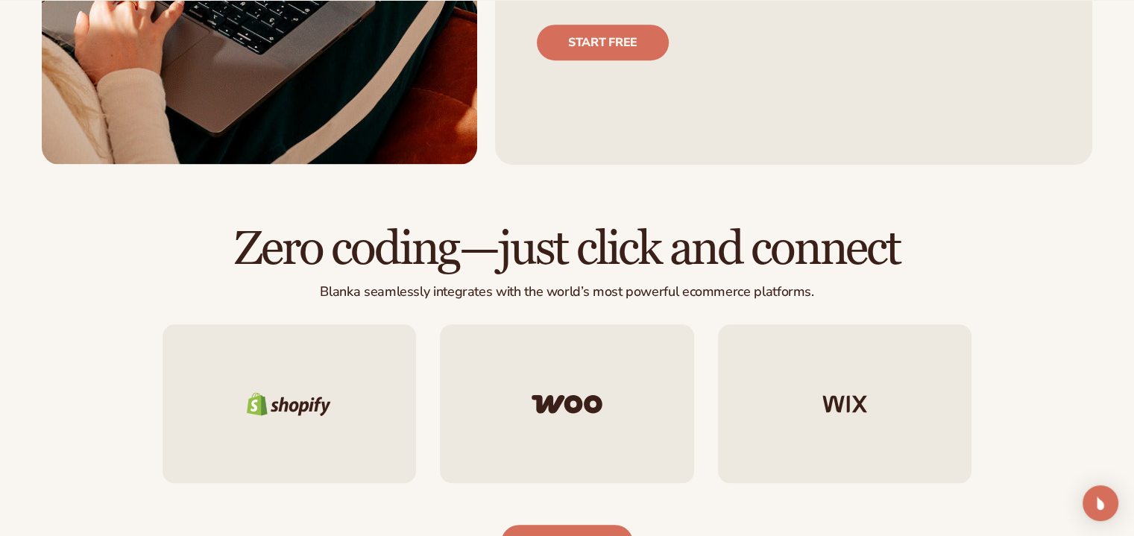
click at [796, 35] on div "Start free" at bounding box center [794, 28] width 514 height 66
click at [795, 35] on div "Start free" at bounding box center [794, 28] width 514 height 66
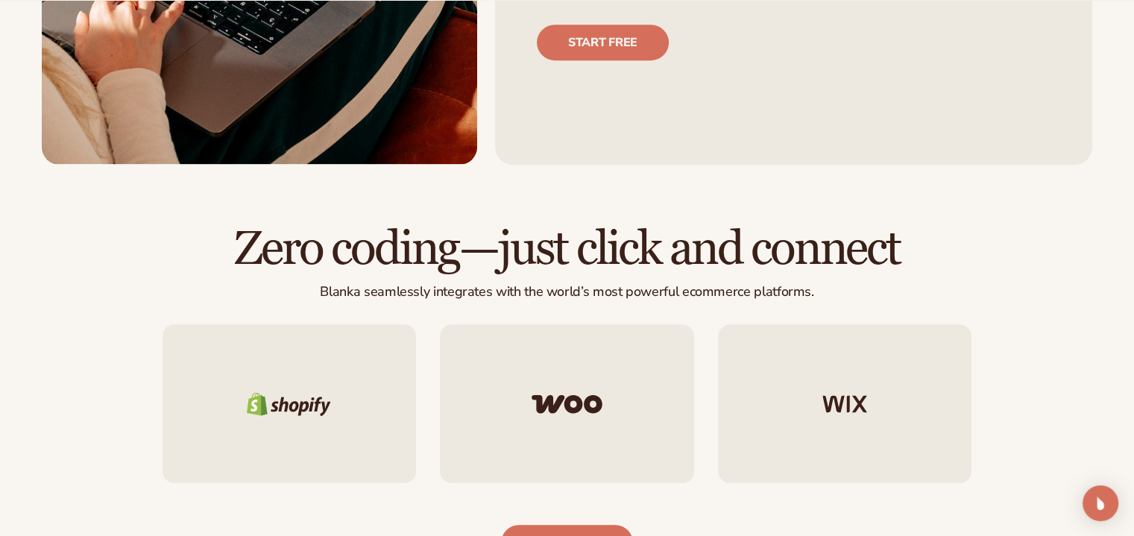
click at [795, 35] on div "Start free" at bounding box center [794, 28] width 514 height 66
click at [793, 34] on div "Start free" at bounding box center [794, 28] width 514 height 66
click at [780, 31] on div "Start free" at bounding box center [794, 28] width 514 height 66
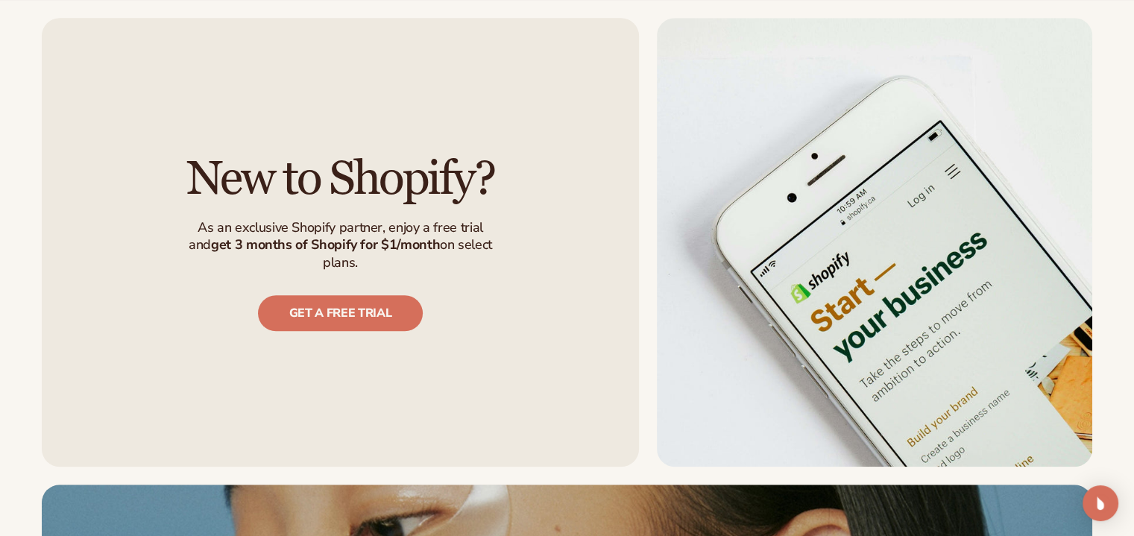
scroll to position [1369, 0]
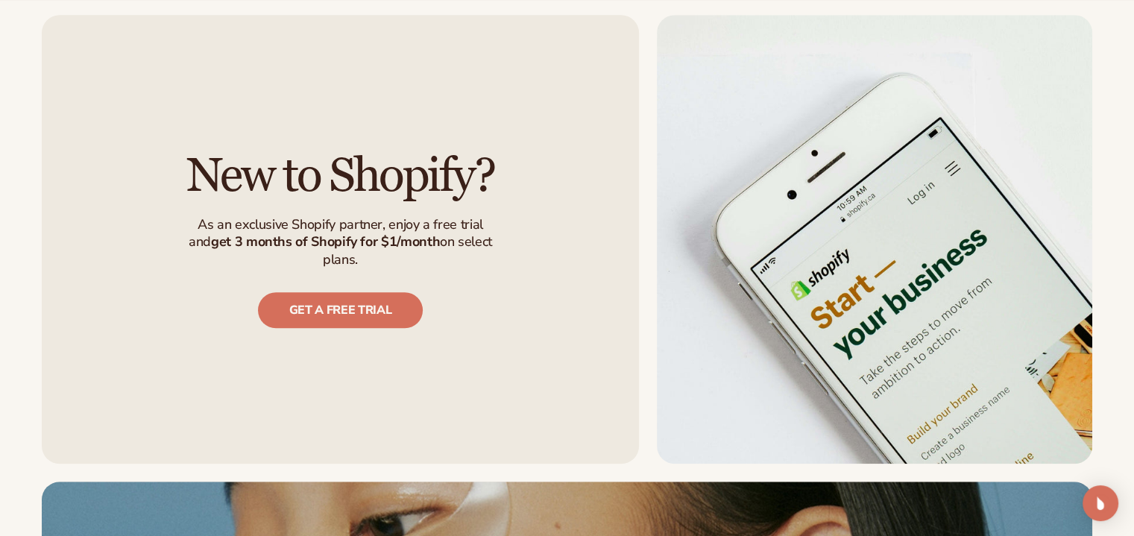
click at [763, 25] on img at bounding box center [874, 239] width 435 height 449
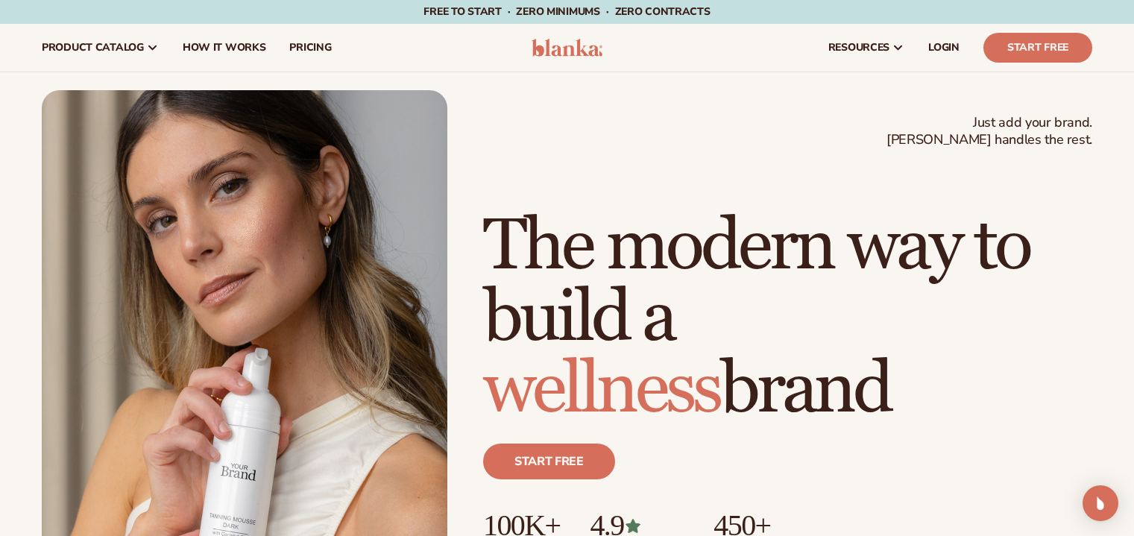
scroll to position [6415, 0]
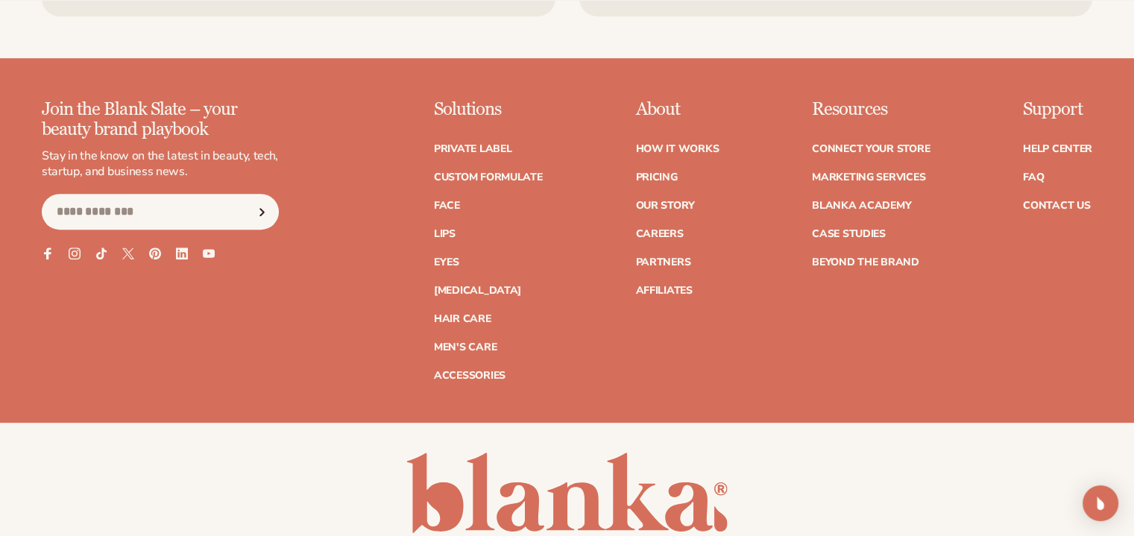
click at [748, 470] on div "© Blanka Inc. 2025 Privacy policy Terms of service Contact information" at bounding box center [567, 519] width 1134 height 133
click at [723, 459] on link at bounding box center [566, 493] width 321 height 81
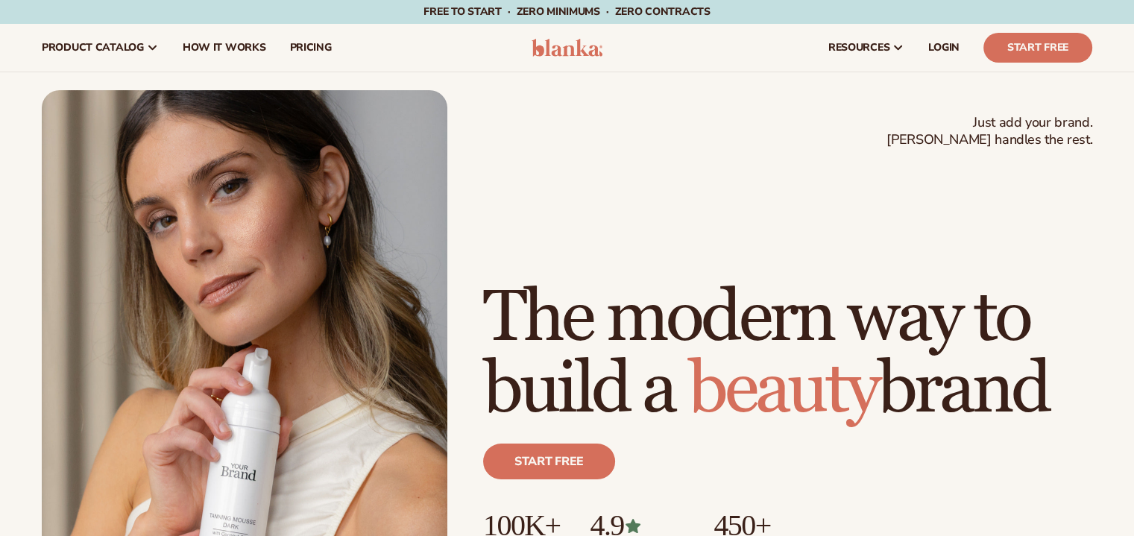
click at [717, 453] on div "Start free" at bounding box center [787, 468] width 609 height 84
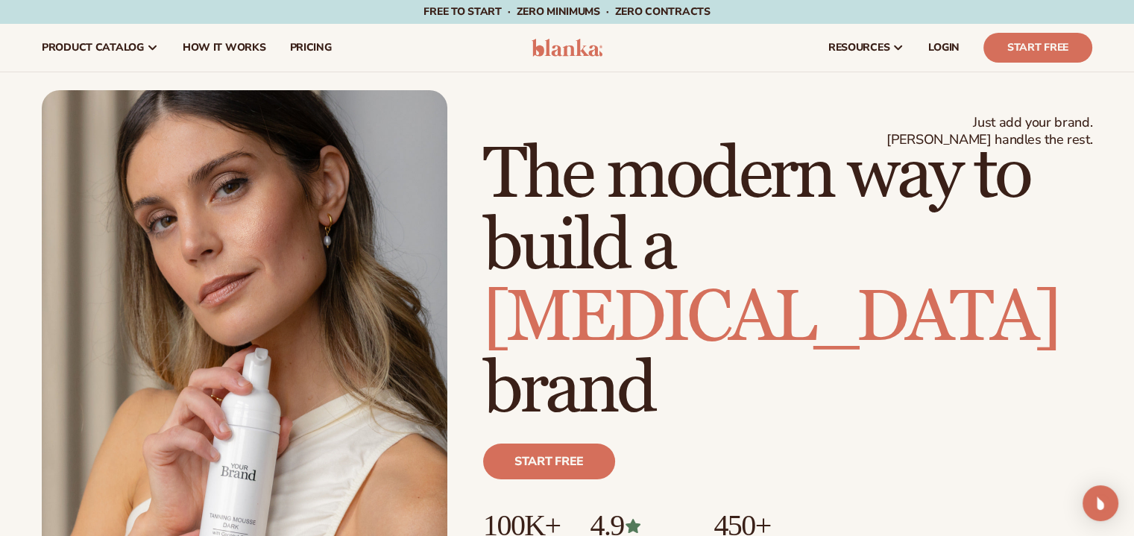
click at [710, 450] on div "Start free" at bounding box center [787, 468] width 609 height 84
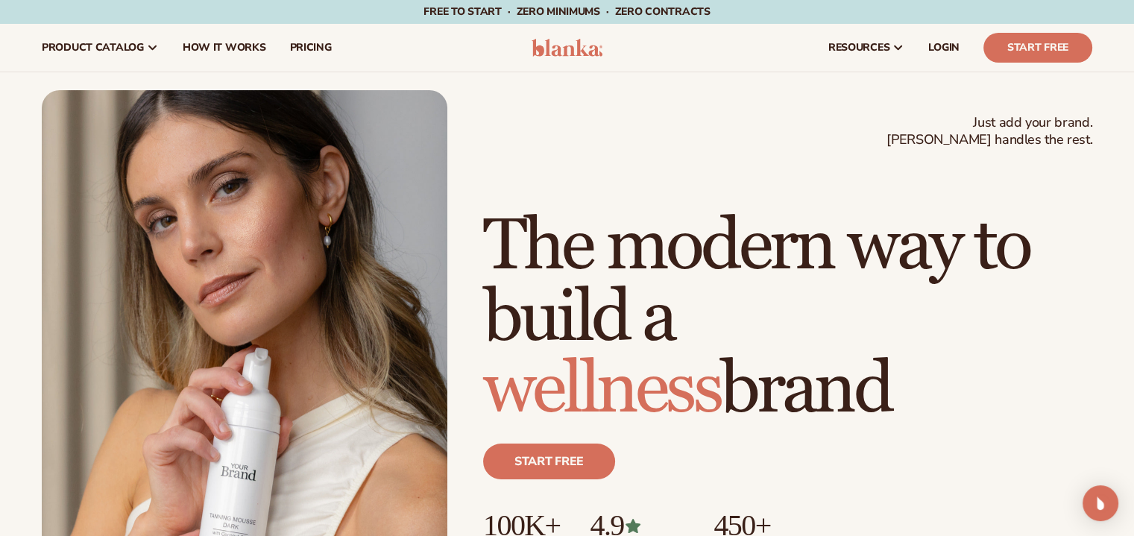
click at [710, 450] on div "Start free" at bounding box center [787, 468] width 609 height 84
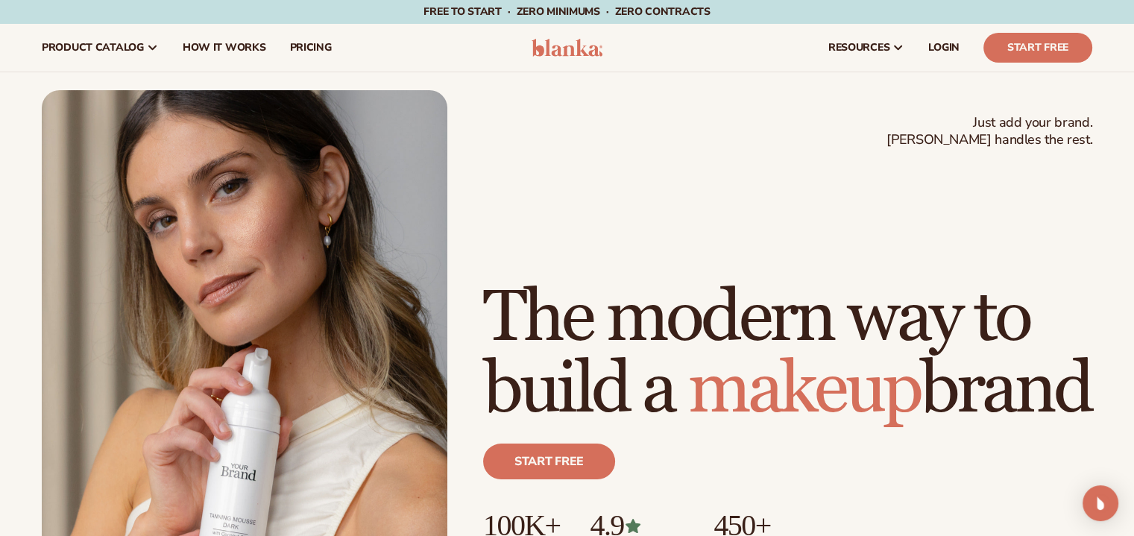
click at [710, 450] on div "Start free" at bounding box center [787, 468] width 609 height 84
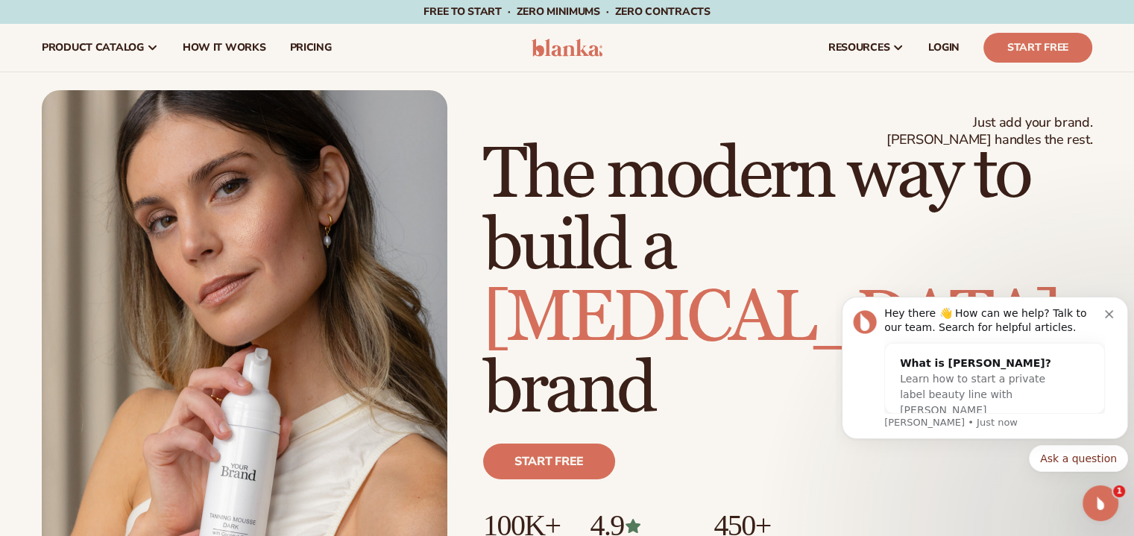
click at [710, 450] on div "Start free" at bounding box center [787, 468] width 609 height 84
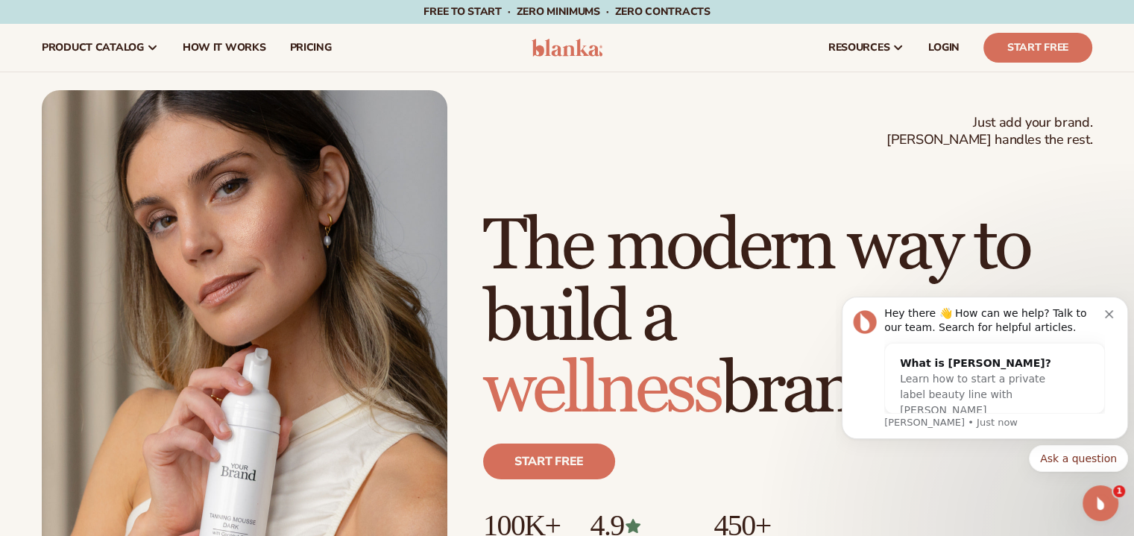
click at [710, 450] on div "Start free" at bounding box center [787, 468] width 609 height 84
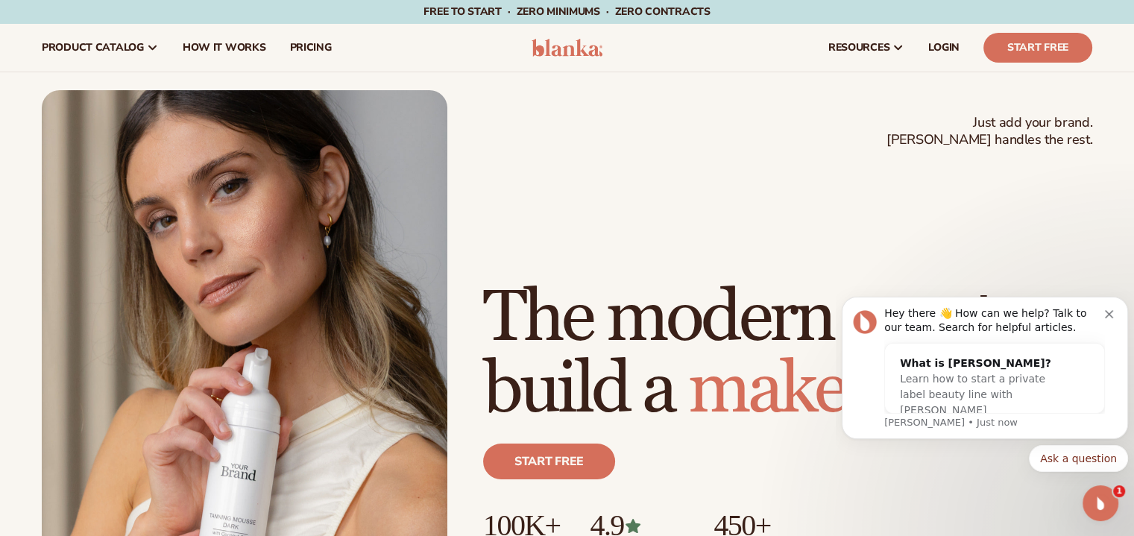
click at [710, 448] on div "Start free" at bounding box center [787, 468] width 609 height 84
click at [708, 447] on div "Start free" at bounding box center [787, 468] width 609 height 84
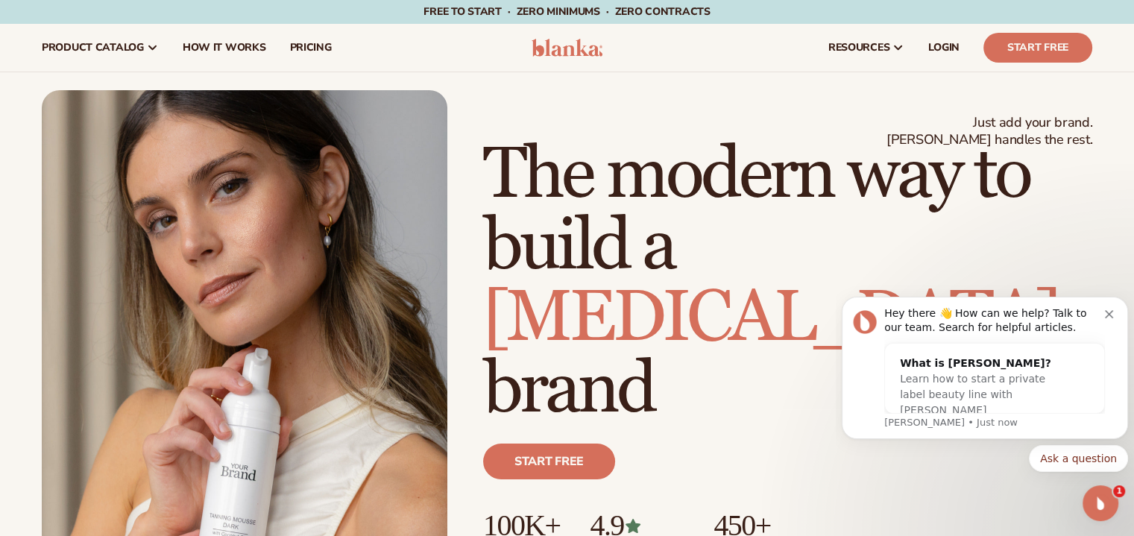
click at [705, 446] on div "Start free" at bounding box center [787, 468] width 609 height 84
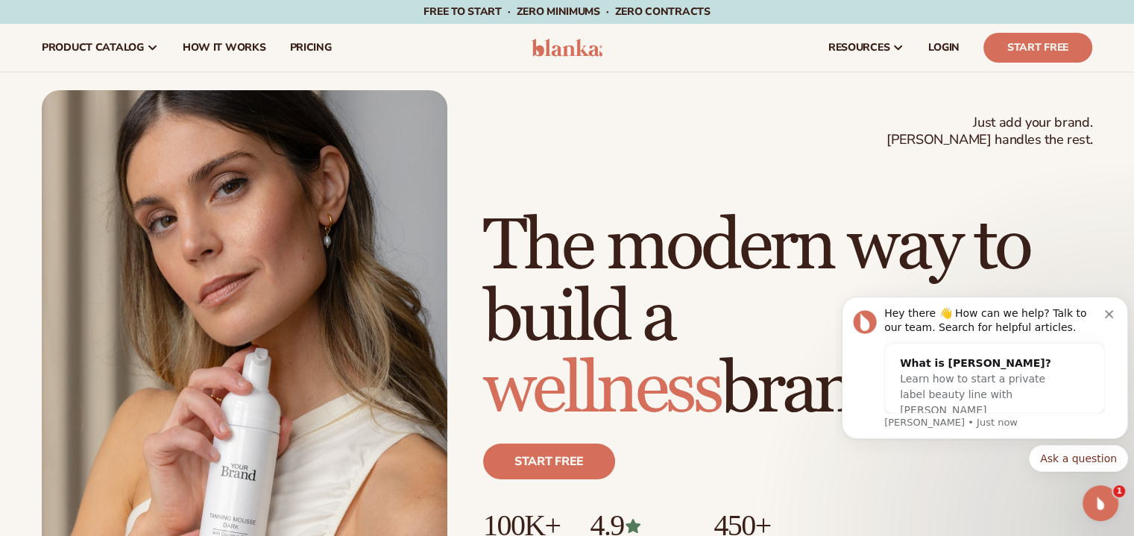
click at [705, 446] on div "Start free" at bounding box center [787, 468] width 609 height 84
click at [705, 445] on div "Start free" at bounding box center [787, 468] width 609 height 84
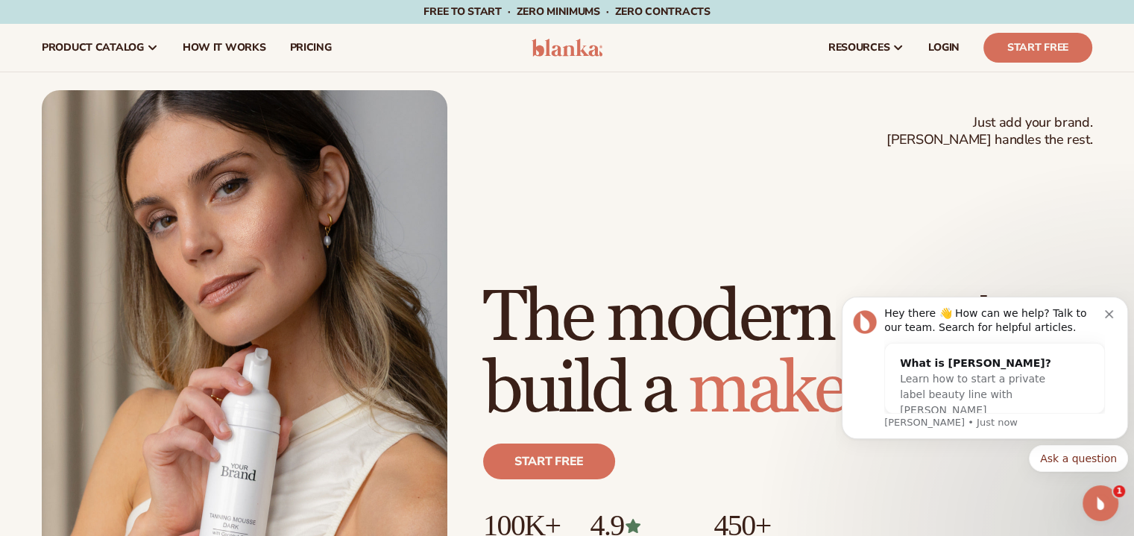
click at [704, 445] on div "Start free" at bounding box center [787, 468] width 609 height 84
click at [702, 444] on div "Start free" at bounding box center [787, 468] width 609 height 84
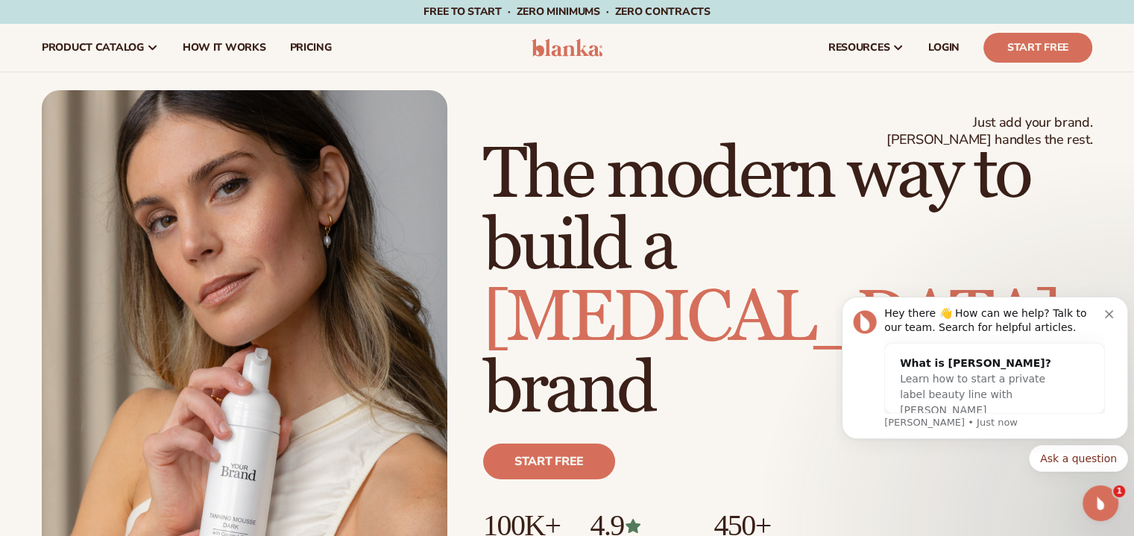
click at [702, 444] on div "Start free" at bounding box center [787, 468] width 609 height 84
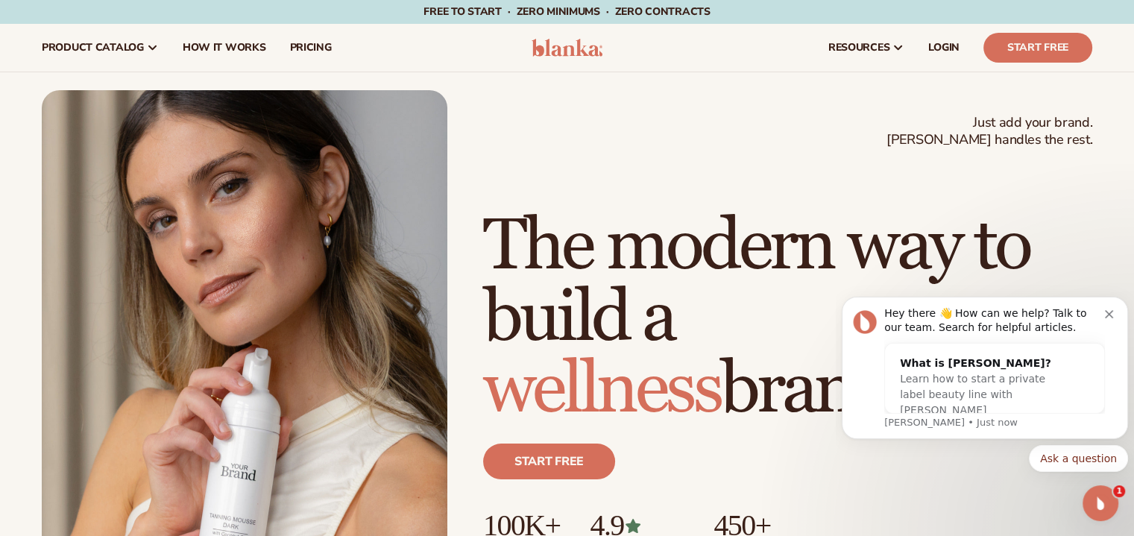
click at [702, 444] on div "Start free" at bounding box center [787, 468] width 609 height 84
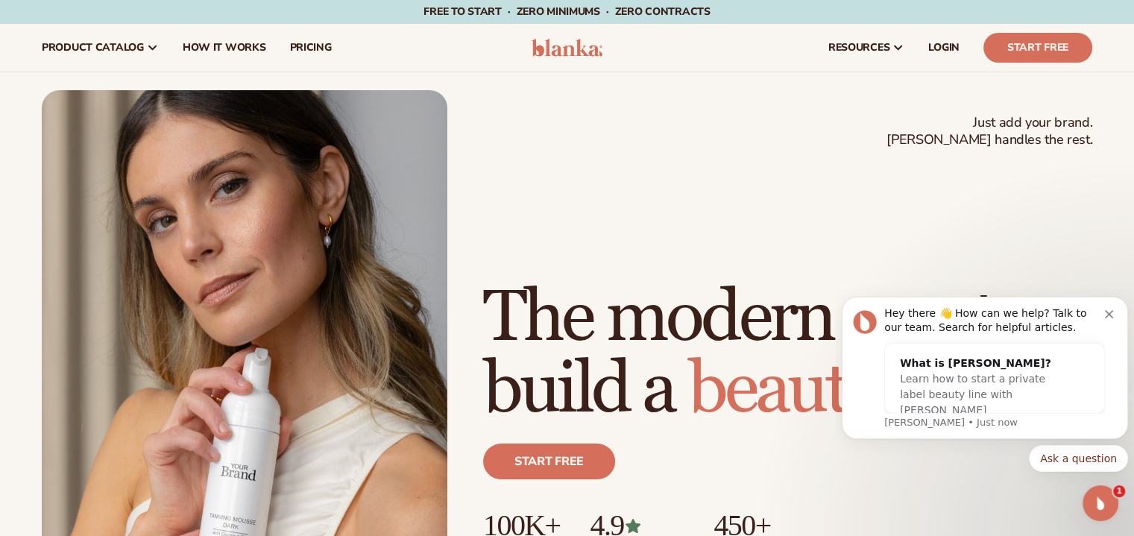
click at [702, 444] on div "Start free" at bounding box center [787, 468] width 609 height 84
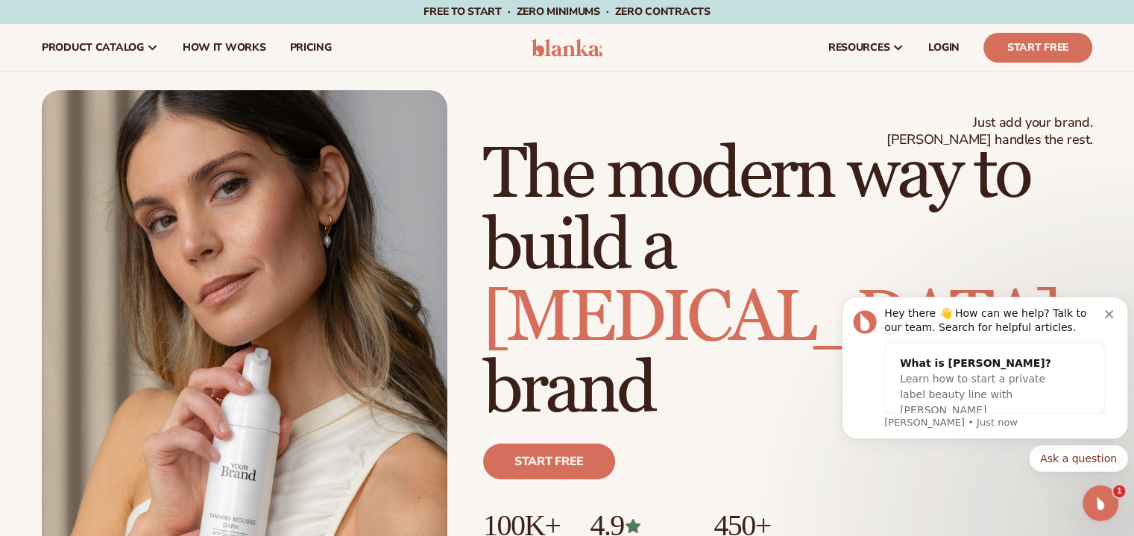
click at [702, 444] on div "Start free" at bounding box center [787, 468] width 609 height 84
click at [599, 362] on span "[MEDICAL_DATA]" at bounding box center [770, 317] width 575 height 87
click at [598, 362] on span "[MEDICAL_DATA]" at bounding box center [770, 317] width 575 height 87
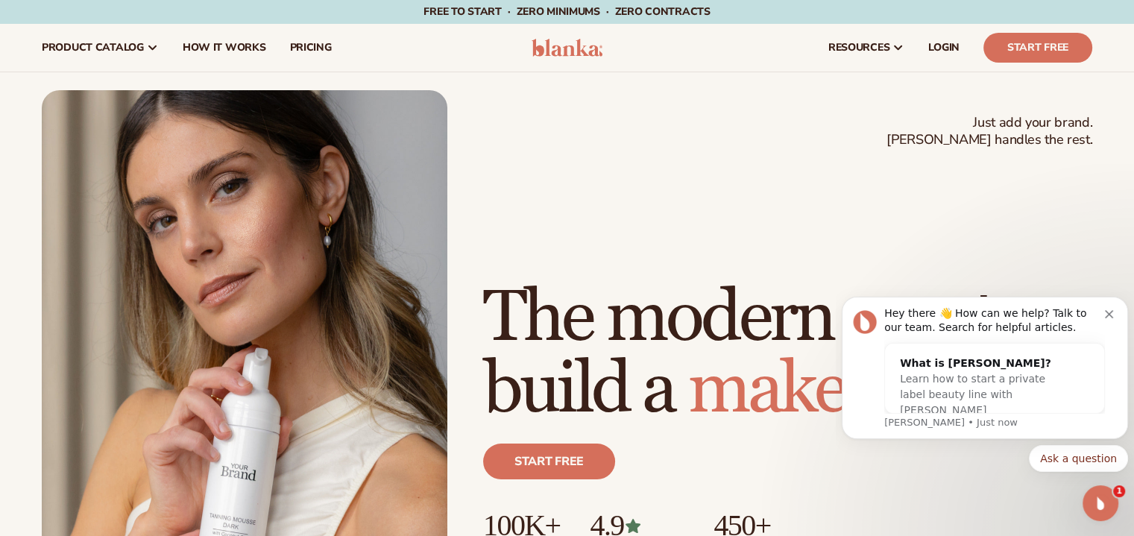
click at [688, 375] on span "makeup" at bounding box center [804, 389] width 232 height 87
click at [688, 375] on span "beauty" at bounding box center [782, 389] width 189 height 87
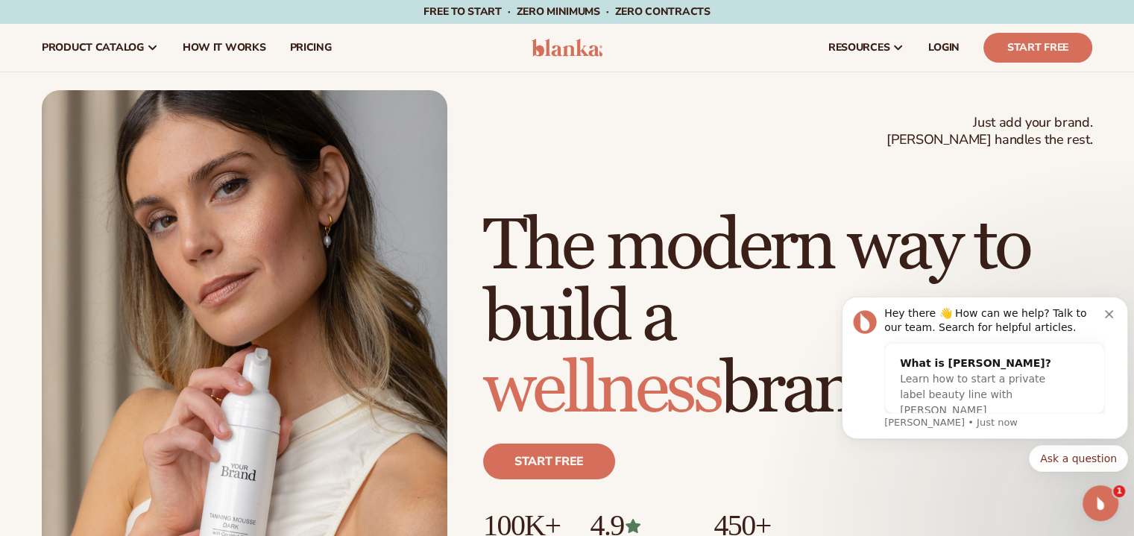
click at [591, 374] on span "wellness" at bounding box center [601, 389] width 237 height 87
click at [591, 375] on span "wellness" at bounding box center [601, 389] width 237 height 87
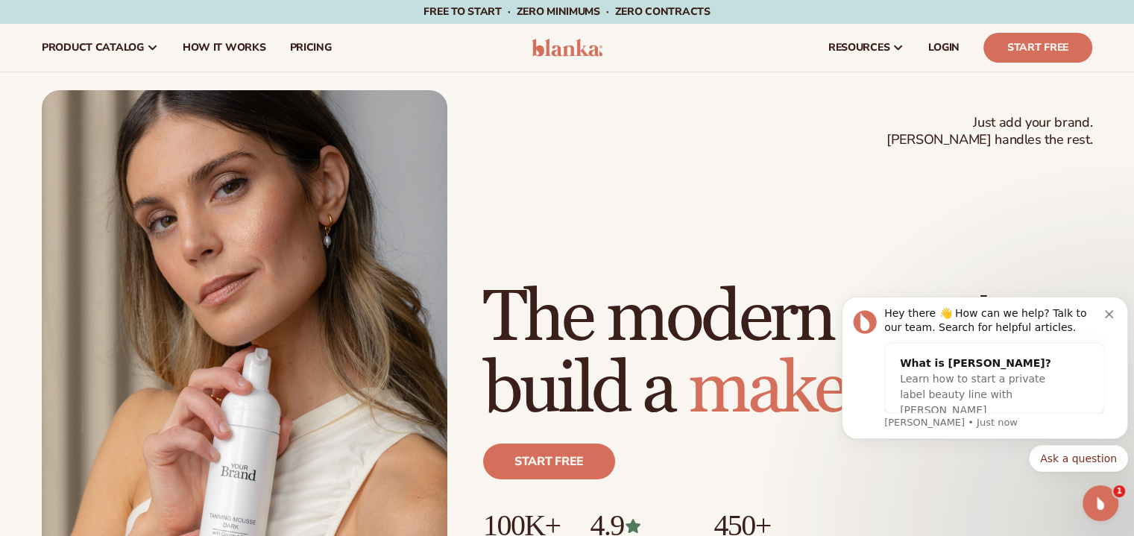
click at [688, 374] on span "makeup" at bounding box center [804, 389] width 232 height 87
click at [688, 373] on span "makeup" at bounding box center [804, 389] width 232 height 87
click at [688, 373] on span "beauty" at bounding box center [782, 389] width 189 height 87
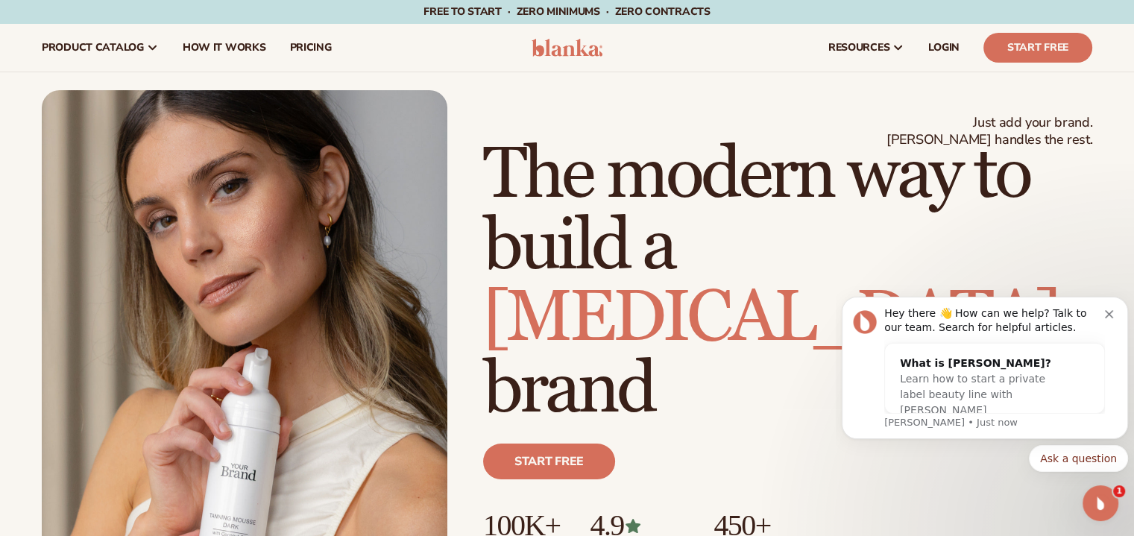
click at [585, 362] on span "[MEDICAL_DATA]" at bounding box center [770, 317] width 575 height 87
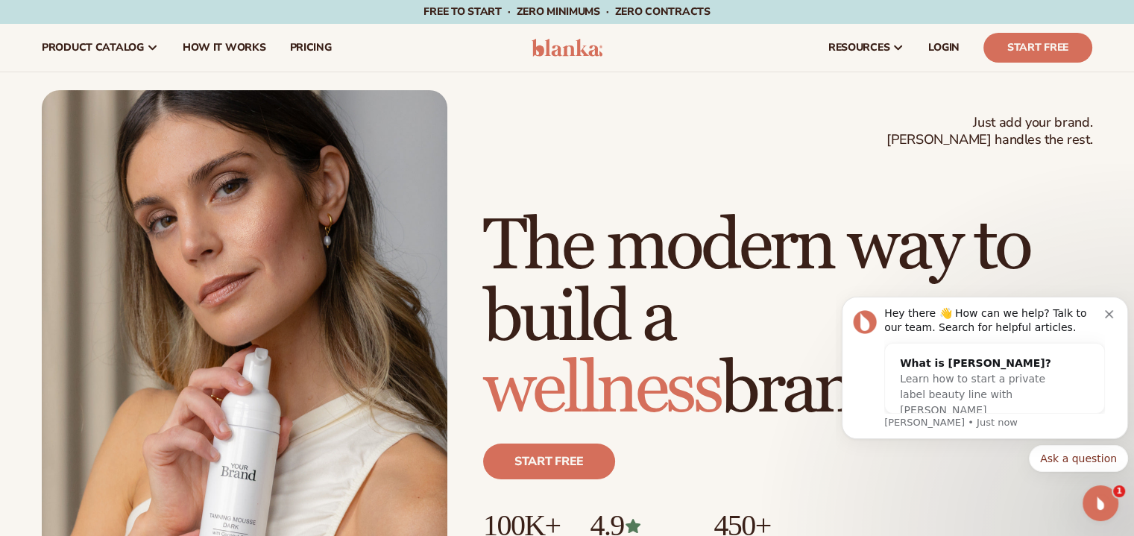
click at [582, 371] on span "wellness" at bounding box center [601, 389] width 237 height 87
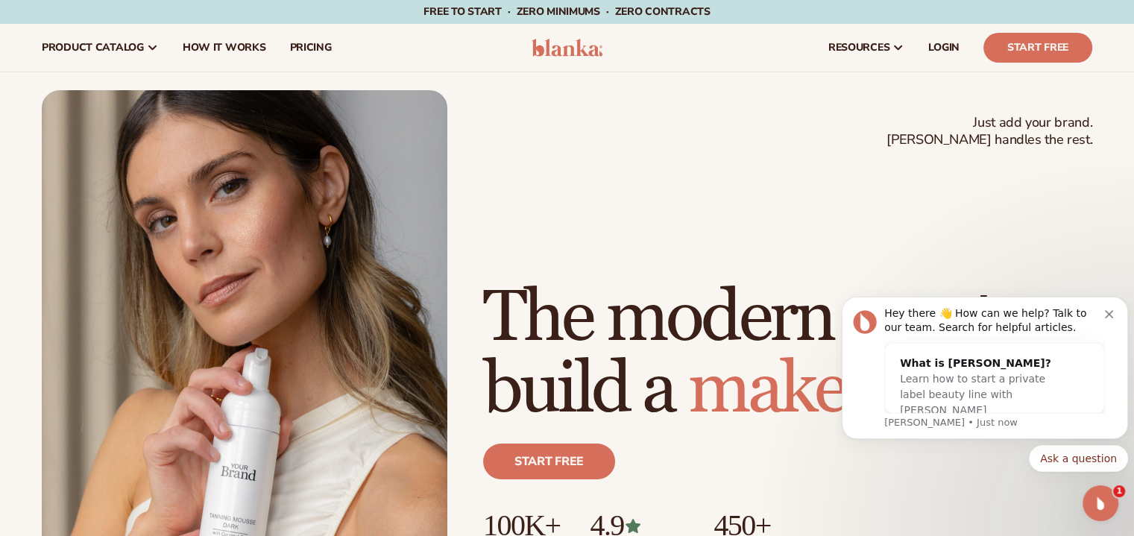
click at [688, 371] on span "makeup" at bounding box center [804, 389] width 232 height 87
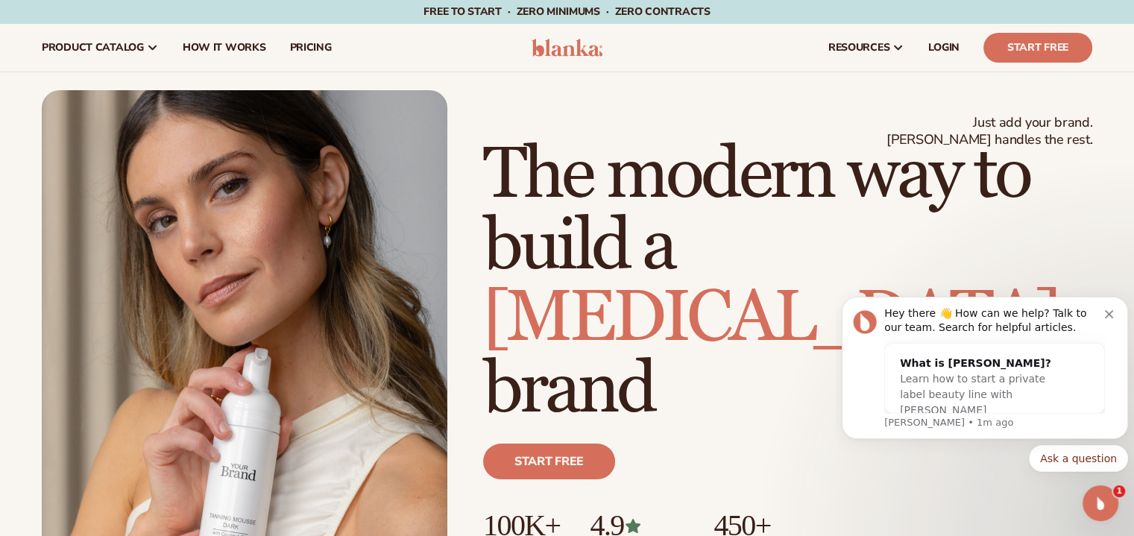
click at [845, 228] on h1 "The modern way to build a skin care brand" at bounding box center [787, 282] width 609 height 286
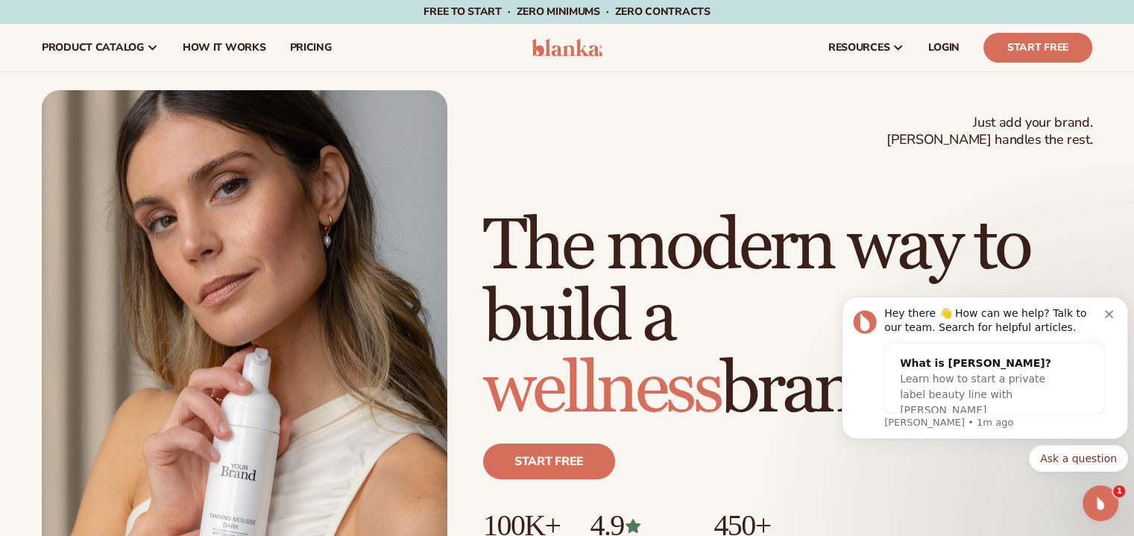
click at [846, 228] on h1 "The modern way to build a wellness brand" at bounding box center [787, 318] width 609 height 215
click at [857, 228] on h1 "The modern way to build a wellness brand" at bounding box center [787, 318] width 609 height 215
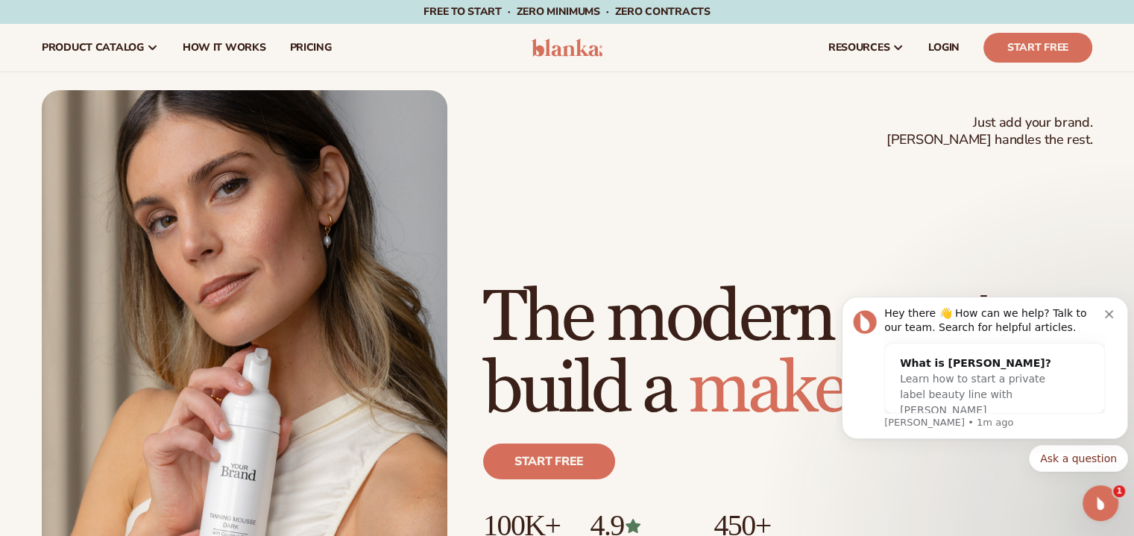
drag, startPoint x: 869, startPoint y: 228, endPoint x: 844, endPoint y: 228, distance: 25.4
click at [848, 283] on h1 "The modern way to build a makeup brand" at bounding box center [787, 354] width 609 height 143
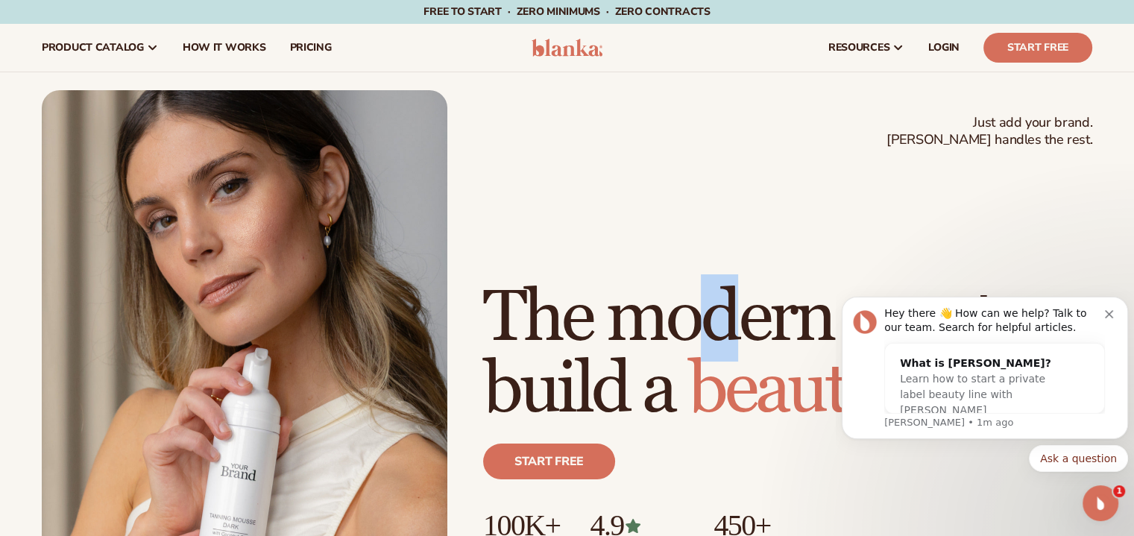
click at [714, 283] on h1 "The modern way to build a beauty brand" at bounding box center [787, 354] width 609 height 143
drag, startPoint x: 794, startPoint y: 259, endPoint x: 809, endPoint y: 259, distance: 14.9
click at [802, 283] on h1 "The modern way to build a beauty brand" at bounding box center [787, 354] width 609 height 143
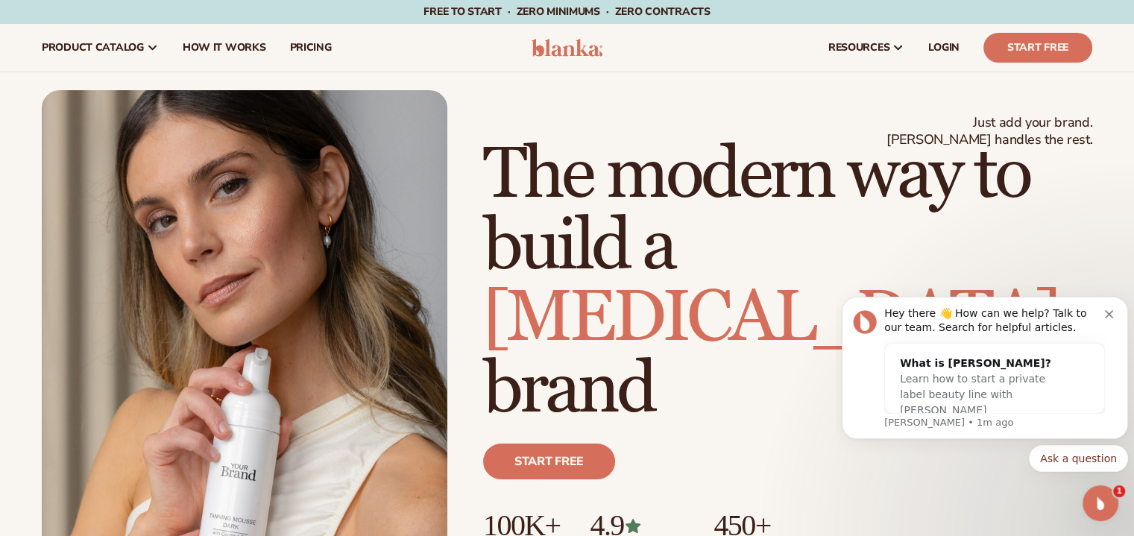
drag, startPoint x: 1656, startPoint y: 506, endPoint x: 836, endPoint y: 258, distance: 856.9
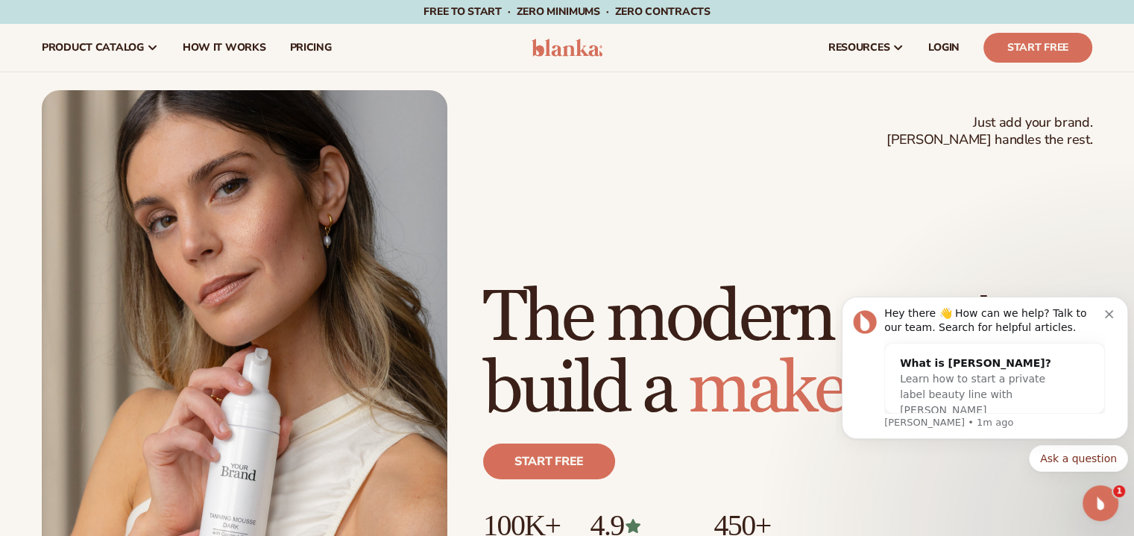
click at [934, 311] on div "Hey there 👋 How can we help? Talk to our team. Search for helpful articles." at bounding box center [994, 320] width 221 height 29
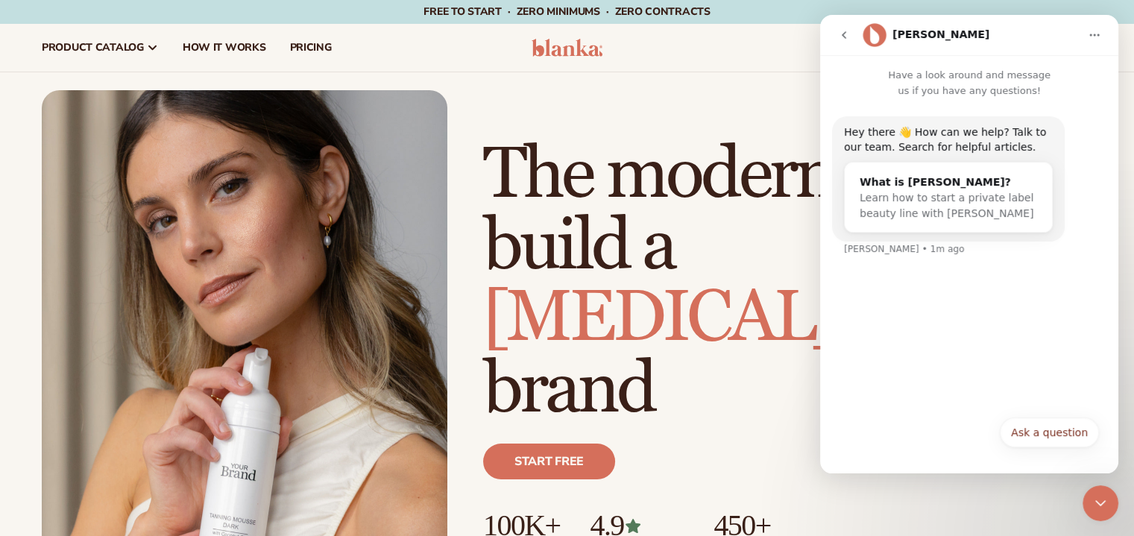
click at [923, 310] on div "Hey there 👋 How can we help? Talk to our team. Search for helpful articles. Wha…" at bounding box center [969, 252] width 298 height 309
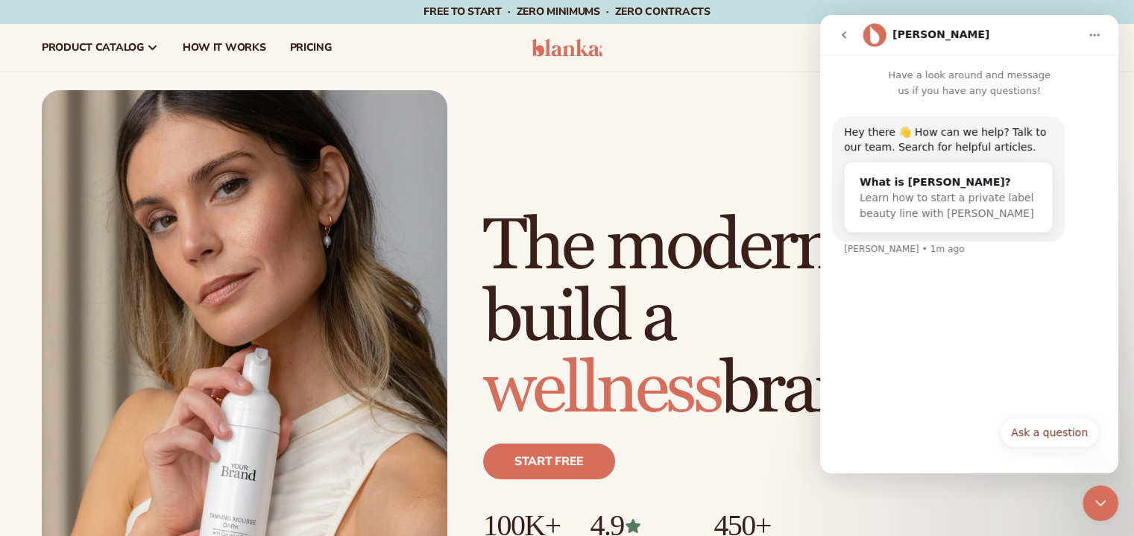
drag, startPoint x: 949, startPoint y: 310, endPoint x: 926, endPoint y: 310, distance: 23.1
click at [937, 310] on div "Hey there 👋 How can we help? Talk to our team. Search for helpful articles. Wha…" at bounding box center [969, 252] width 298 height 309
click at [902, 310] on div "Hey there 👋 How can we help? Talk to our team. Search for helpful articles. Wha…" at bounding box center [969, 252] width 298 height 309
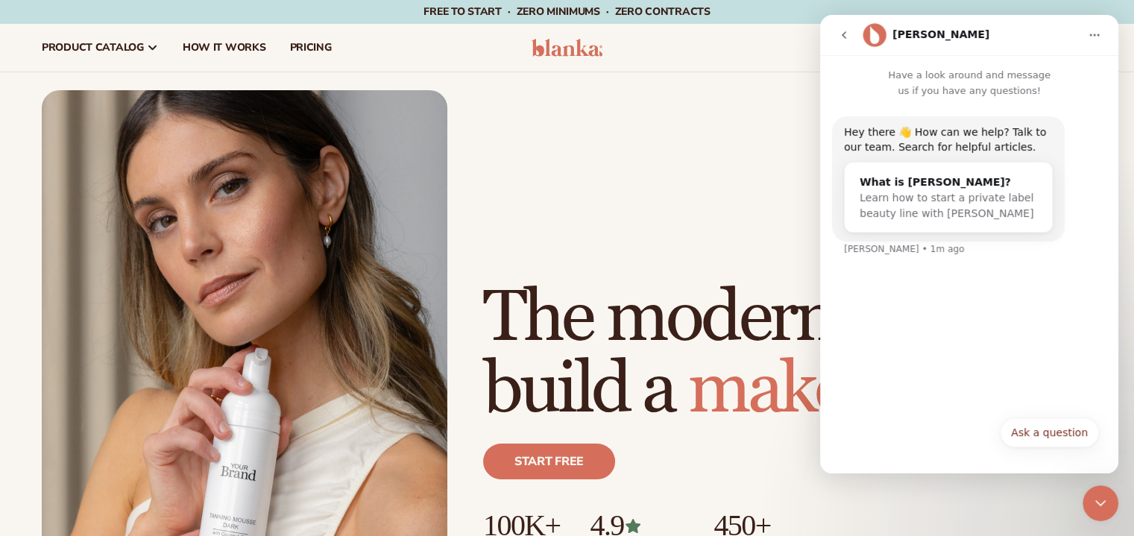
drag, startPoint x: 904, startPoint y: 310, endPoint x: 887, endPoint y: 310, distance: 17.9
click at [887, 310] on div "Hey there 👋 How can we help? Talk to our team. Search for helpful articles. Wha…" at bounding box center [969, 252] width 298 height 309
click at [919, 311] on div "Hey there 👋 How can we help? Talk to our team. Search for helpful articles. Wha…" at bounding box center [969, 252] width 298 height 309
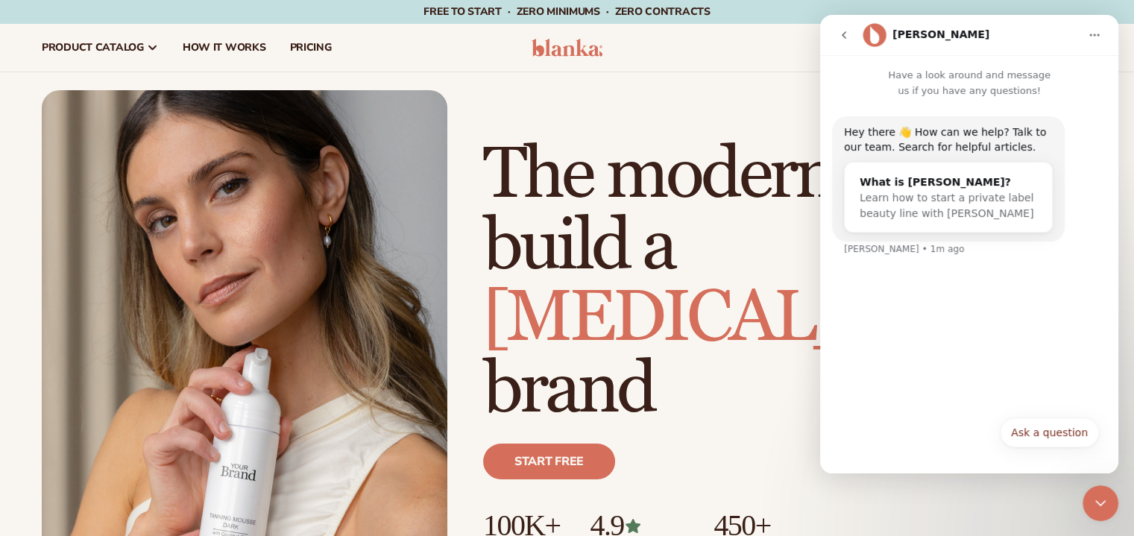
click at [924, 311] on div "Hey there 👋 How can we help? Talk to our team. Search for helpful articles. Wha…" at bounding box center [969, 252] width 298 height 309
click at [925, 311] on div "Hey there 👋 How can we help? Talk to our team. Search for helpful articles. Wha…" at bounding box center [969, 252] width 298 height 309
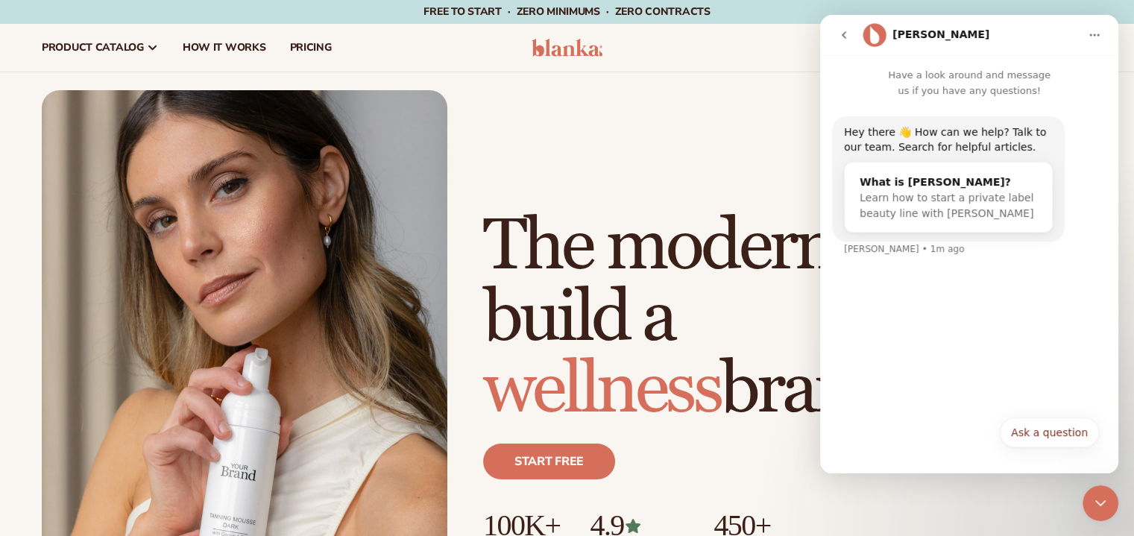
click at [925, 311] on div "Hey there 👋 How can we help? Talk to our team. Search for helpful articles. Wha…" at bounding box center [969, 252] width 298 height 309
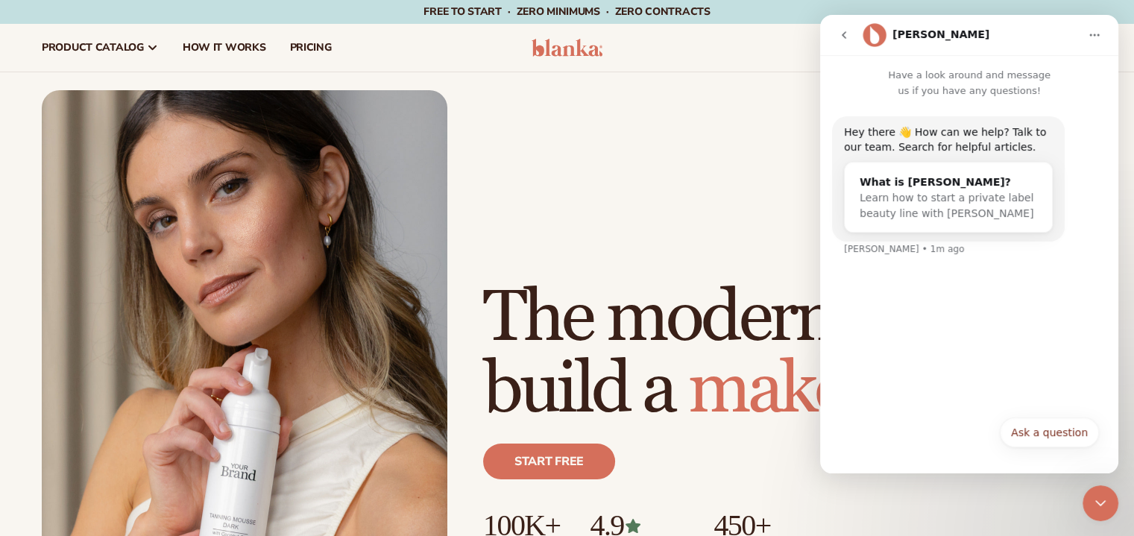
click at [931, 311] on div "Hey there 👋 How can we help? Talk to our team. Search for helpful articles. Wha…" at bounding box center [969, 252] width 298 height 309
click at [933, 311] on div "Hey there 👋 How can we help? Talk to our team. Search for helpful articles. Wha…" at bounding box center [969, 252] width 298 height 309
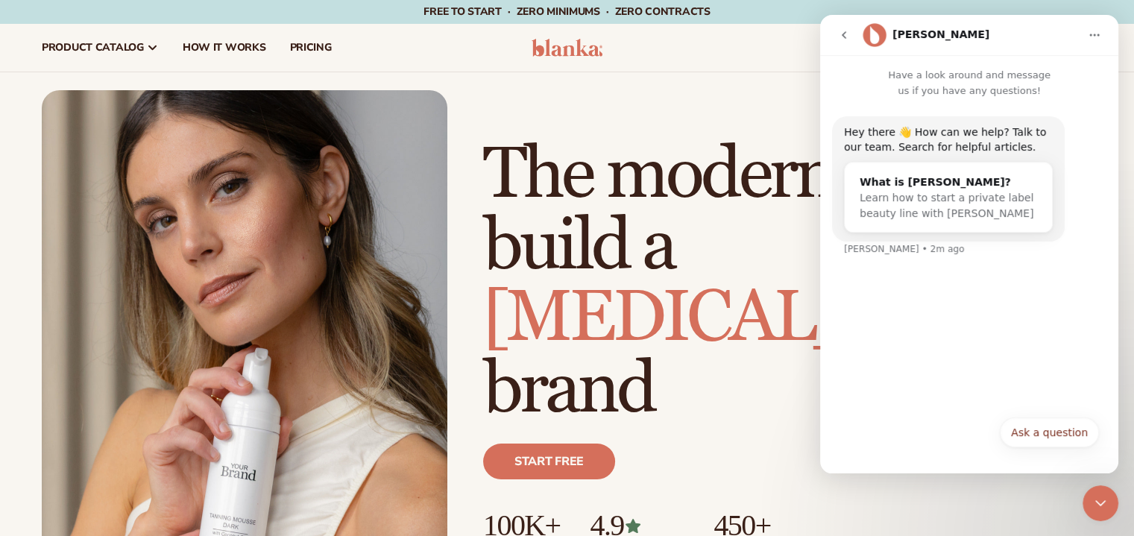
click at [933, 309] on div "Hey there 👋 How can we help? Talk to our team. Search for helpful articles. Wha…" at bounding box center [969, 252] width 298 height 309
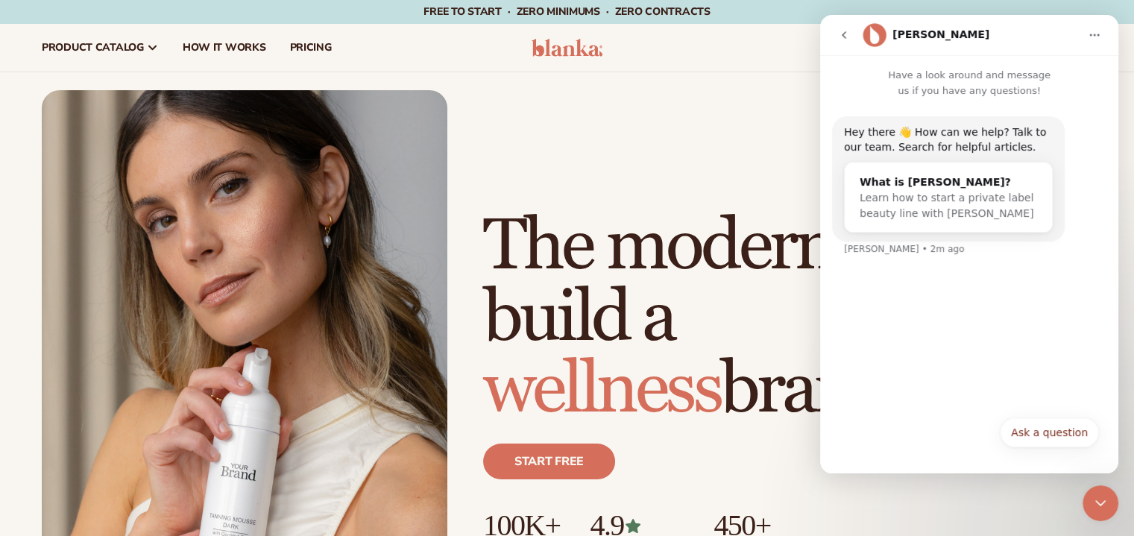
click at [933, 309] on div "Hey there 👋 How can we help? Talk to our team. Search for helpful articles. Wha…" at bounding box center [969, 252] width 298 height 309
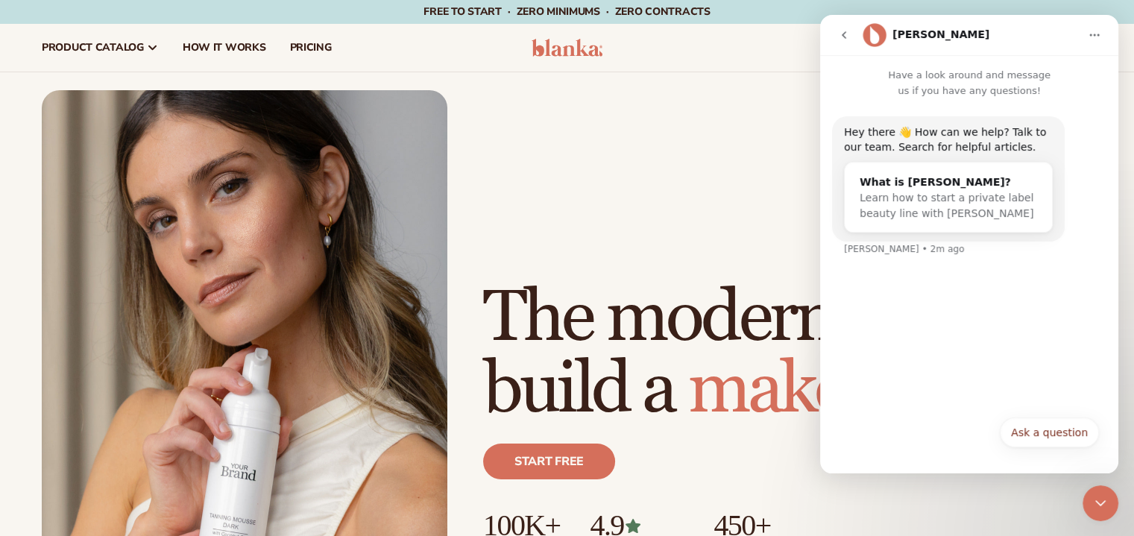
click at [941, 309] on div "Hey there 👋 How can we help? Talk to our team. Search for helpful articles. Wha…" at bounding box center [969, 252] width 298 height 309
click at [949, 309] on div "Hey there 👋 How can we help? Talk to our team. Search for helpful articles. Wha…" at bounding box center [969, 252] width 298 height 309
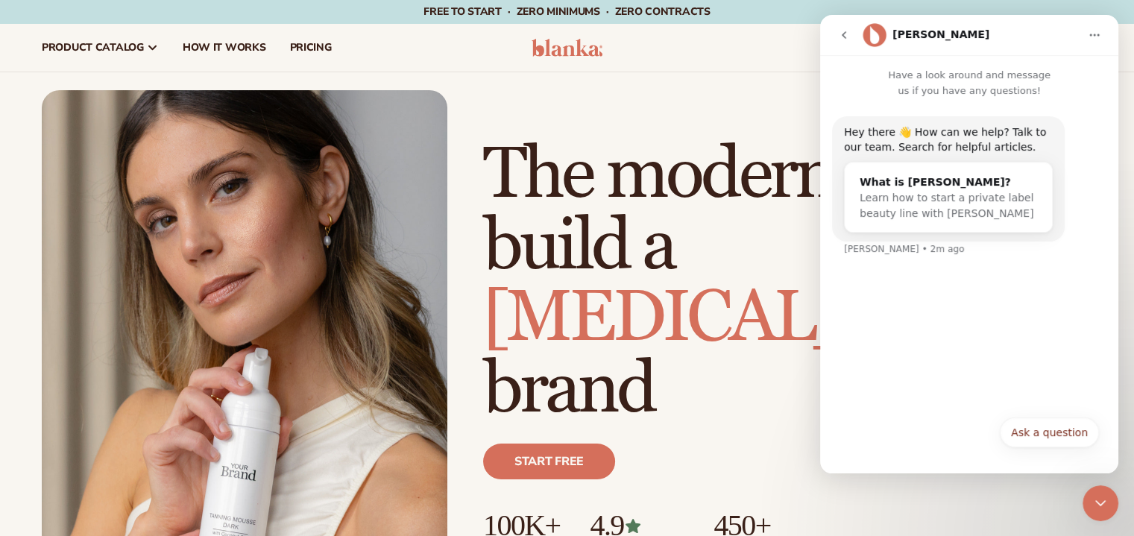
click at [949, 309] on div "Hey there 👋 How can we help? Talk to our team. Search for helpful articles. Wha…" at bounding box center [969, 252] width 298 height 309
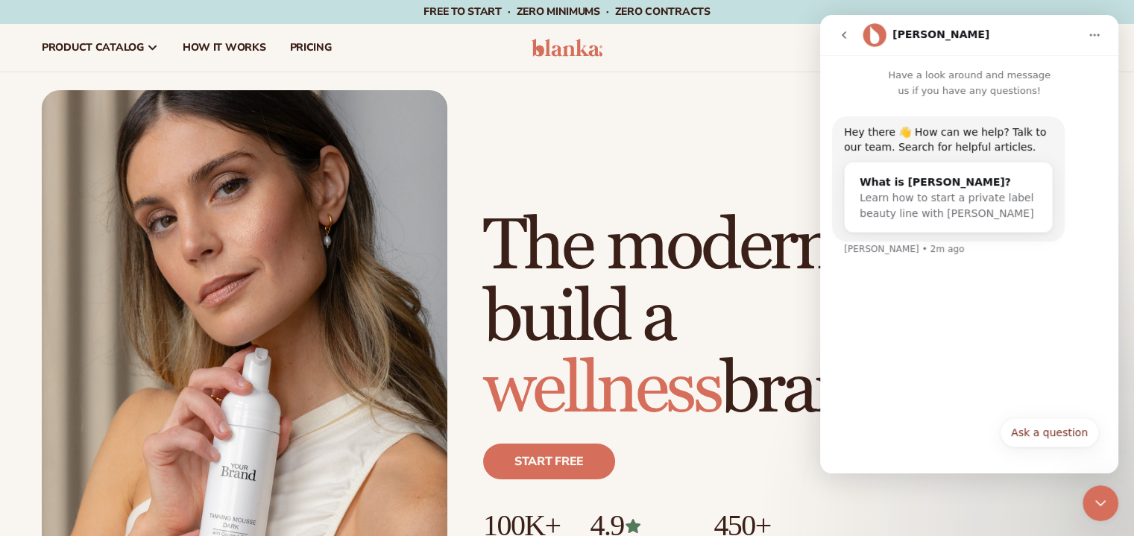
click at [949, 309] on div "Hey there 👋 How can we help? Talk to our team. Search for helpful articles. Wha…" at bounding box center [969, 252] width 298 height 309
click at [950, 309] on div "Hey there 👋 How can we help? Talk to our team. Search for helpful articles. Wha…" at bounding box center [969, 252] width 298 height 309
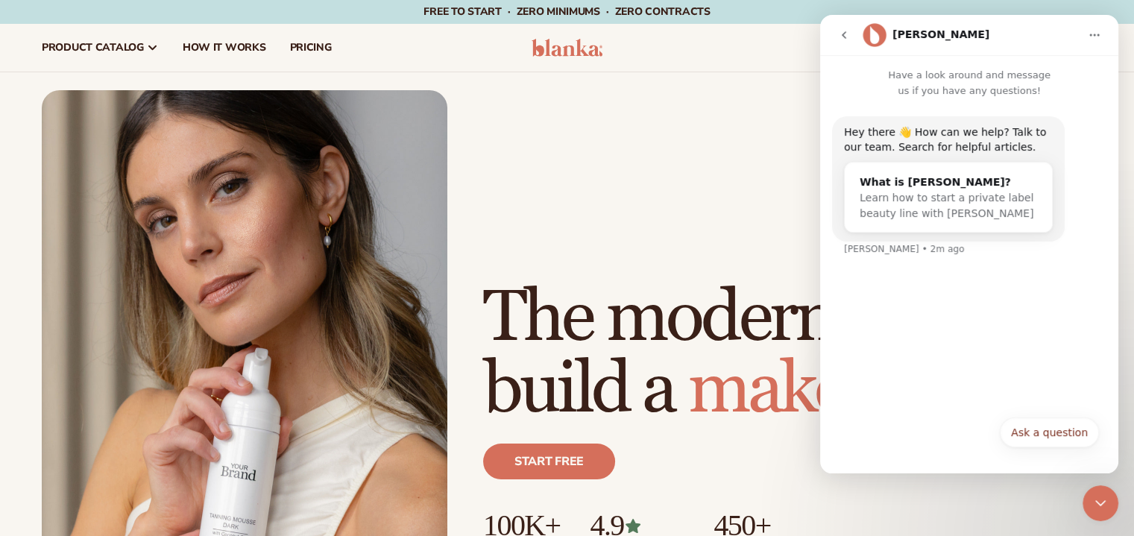
click at [950, 309] on div "Hey there 👋 How can we help? Talk to our team. Search for helpful articles. Wha…" at bounding box center [969, 252] width 298 height 309
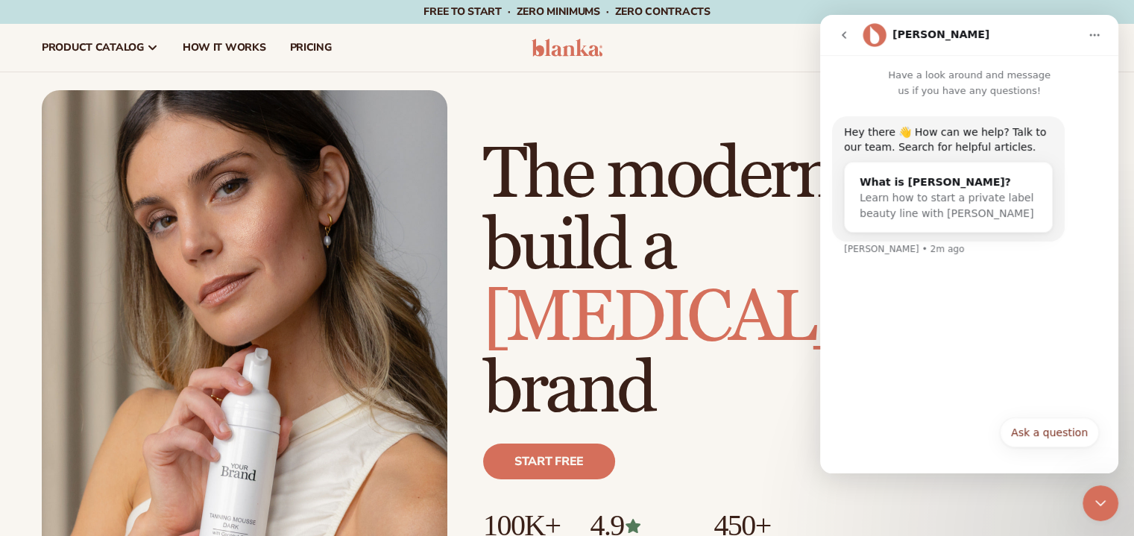
click at [950, 309] on div "Hey there 👋 How can we help? Talk to our team. Search for helpful articles. Wha…" at bounding box center [969, 252] width 298 height 309
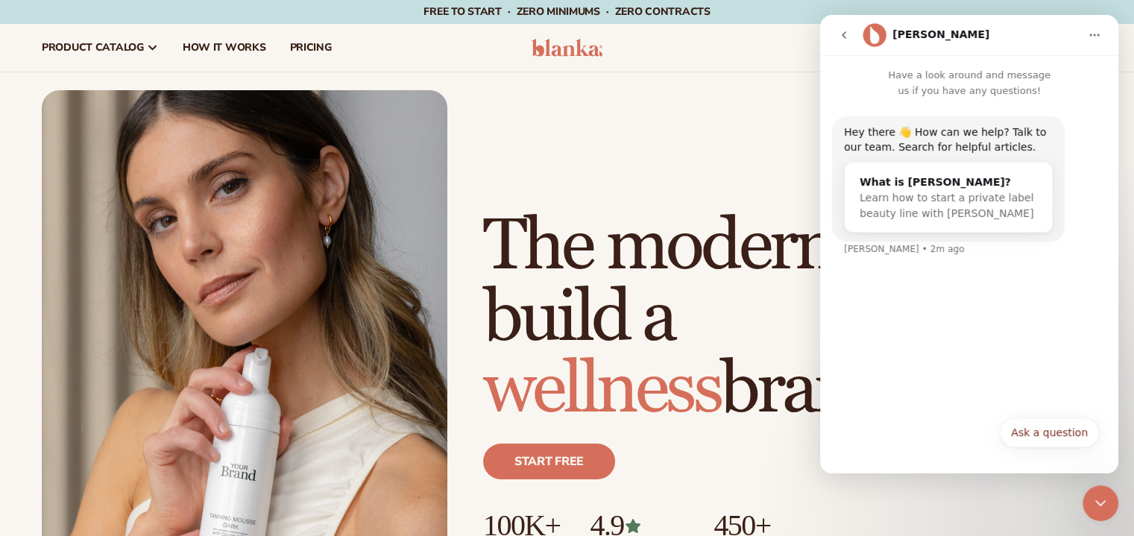
click at [950, 309] on div "Hey there 👋 How can we help? Talk to our team. Search for helpful articles. Wha…" at bounding box center [969, 252] width 298 height 309
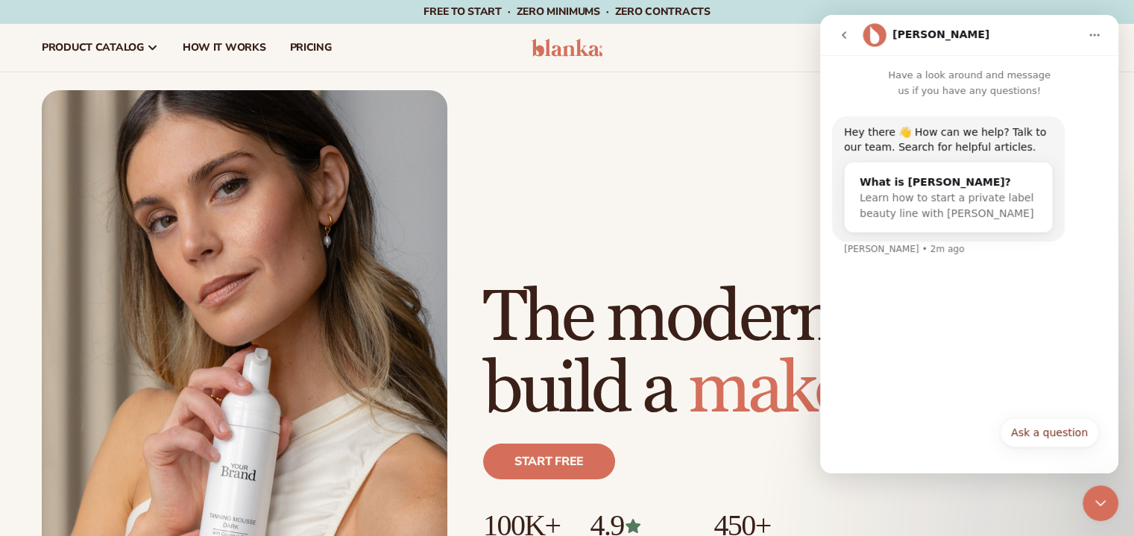
click at [950, 309] on div "Hey there 👋 How can we help? Talk to our team. Search for helpful articles. Wha…" at bounding box center [969, 252] width 298 height 309
click at [953, 310] on div "Hey there 👋 How can we help? Talk to our team. Search for helpful articles. Wha…" at bounding box center [969, 252] width 298 height 309
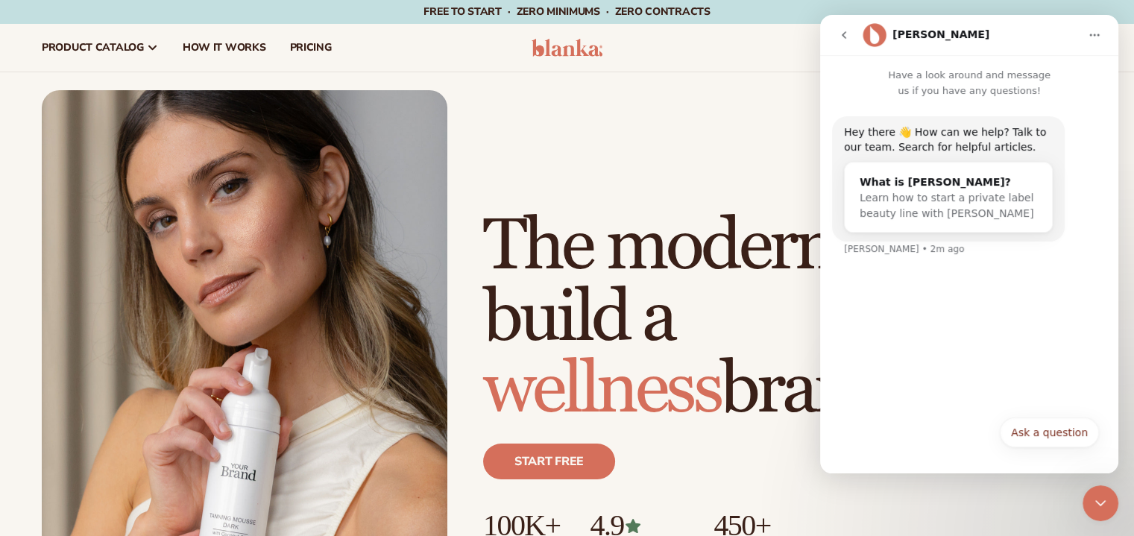
click at [952, 310] on div "Hey there 👋 How can we help? Talk to our team. Search for helpful articles. Wha…" at bounding box center [969, 252] width 298 height 309
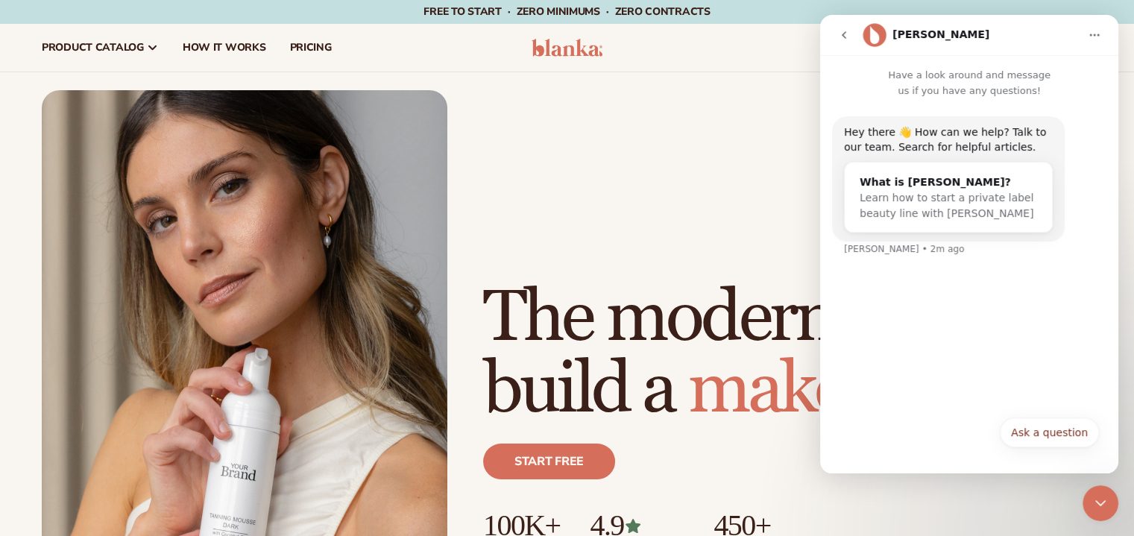
click at [952, 310] on div "Hey there 👋 How can we help? Talk to our team. Search for helpful articles. Wha…" at bounding box center [969, 252] width 298 height 309
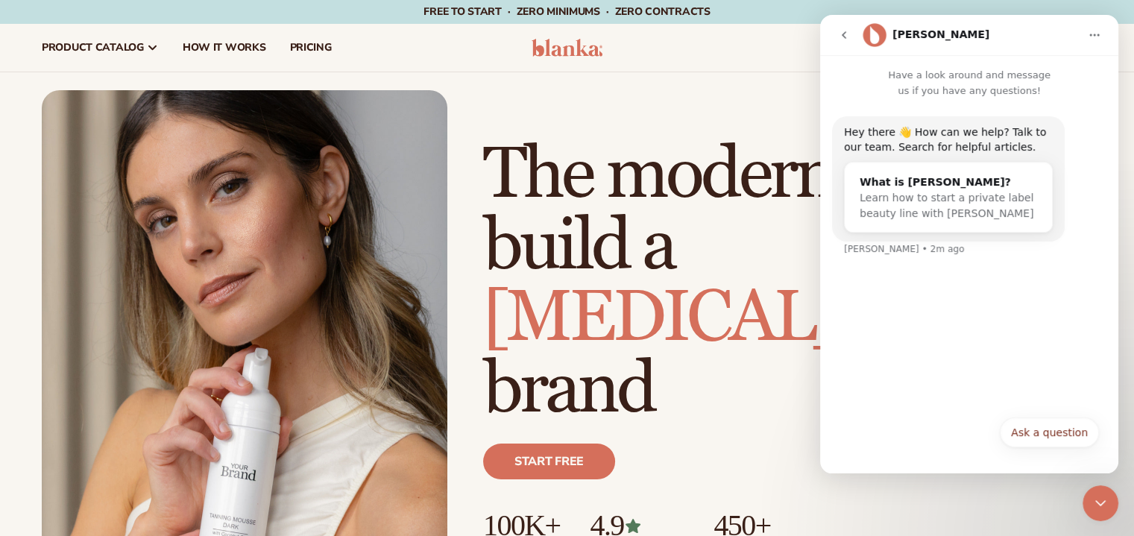
click at [952, 310] on div "Hey there 👋 How can we help? Talk to our team. Search for helpful articles. Wha…" at bounding box center [969, 252] width 298 height 309
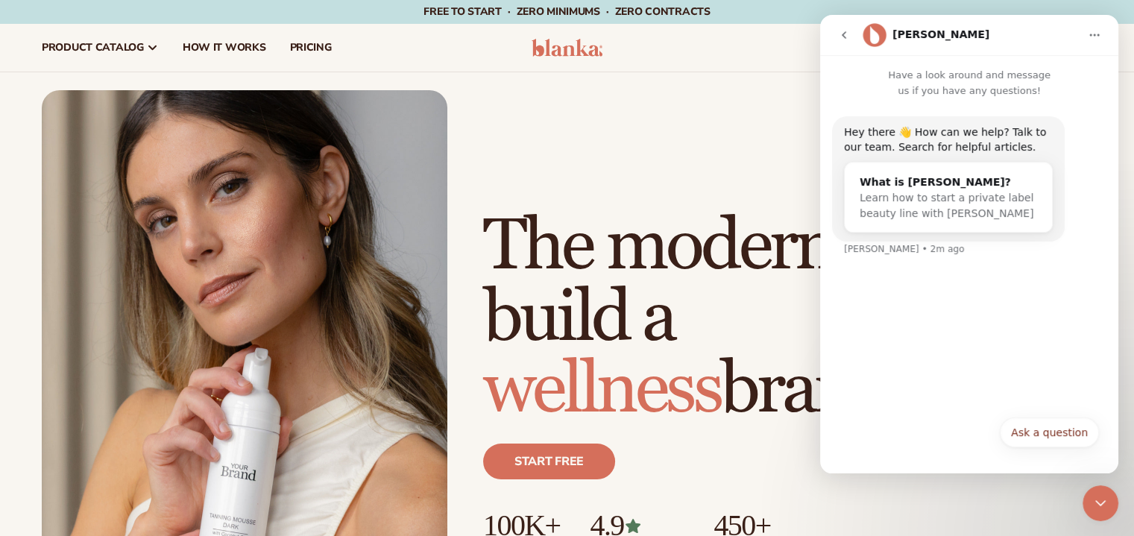
click at [952, 310] on div "Hey there 👋 How can we help? Talk to our team. Search for helpful articles. Wha…" at bounding box center [969, 252] width 298 height 309
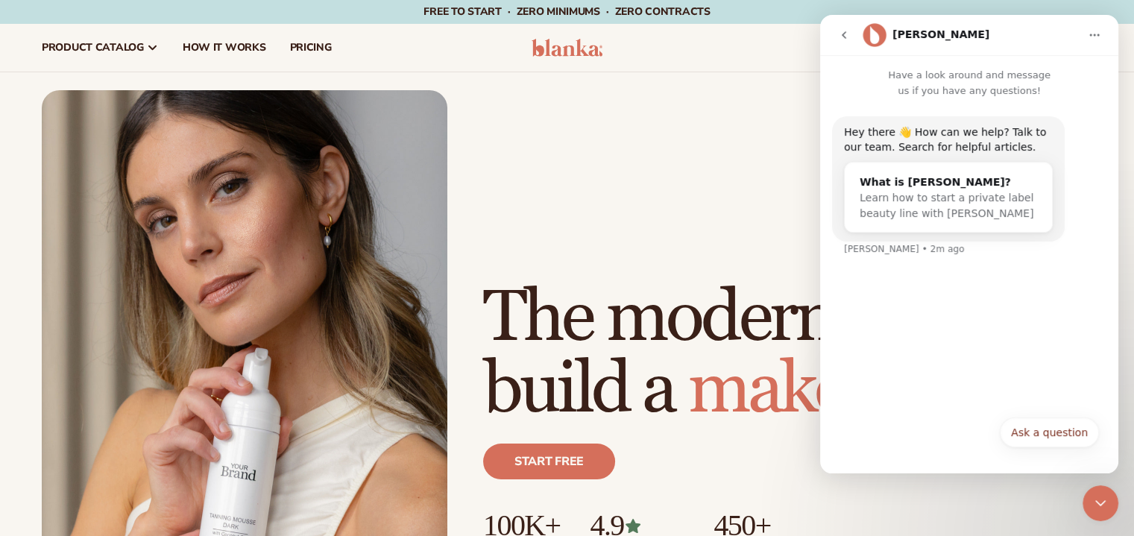
click at [952, 310] on div "Hey there 👋 How can we help? Talk to our team. Search for helpful articles. Wha…" at bounding box center [969, 252] width 298 height 309
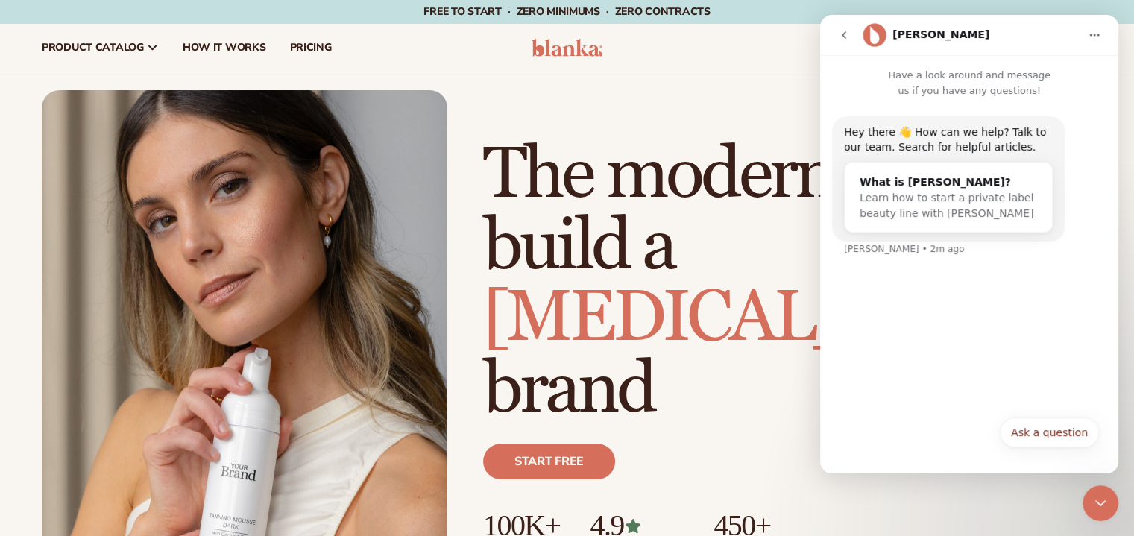
click at [953, 310] on div "Hey there 👋 How can we help? Talk to our team. Search for helpful articles. Wha…" at bounding box center [969, 252] width 298 height 309
click at [954, 310] on div "Hey there 👋 How can we help? Talk to our team. Search for helpful articles. Wha…" at bounding box center [969, 252] width 298 height 309
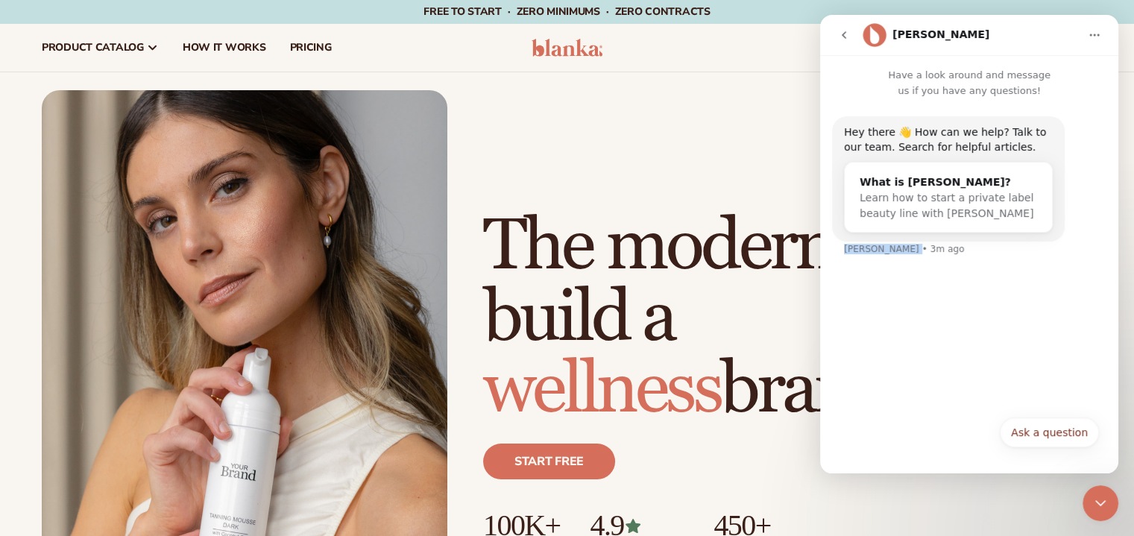
click at [954, 310] on div "Hey there 👋 How can we help? Talk to our team. Search for helpful articles. Wha…" at bounding box center [969, 252] width 298 height 309
click at [954, 311] on div "Hey there 👋 How can we help? Talk to our team. Search for helpful articles. Wha…" at bounding box center [969, 252] width 298 height 309
click at [951, 311] on div "Hey there 👋 How can we help? Talk to our team. Search for helpful articles. Wha…" at bounding box center [969, 252] width 298 height 309
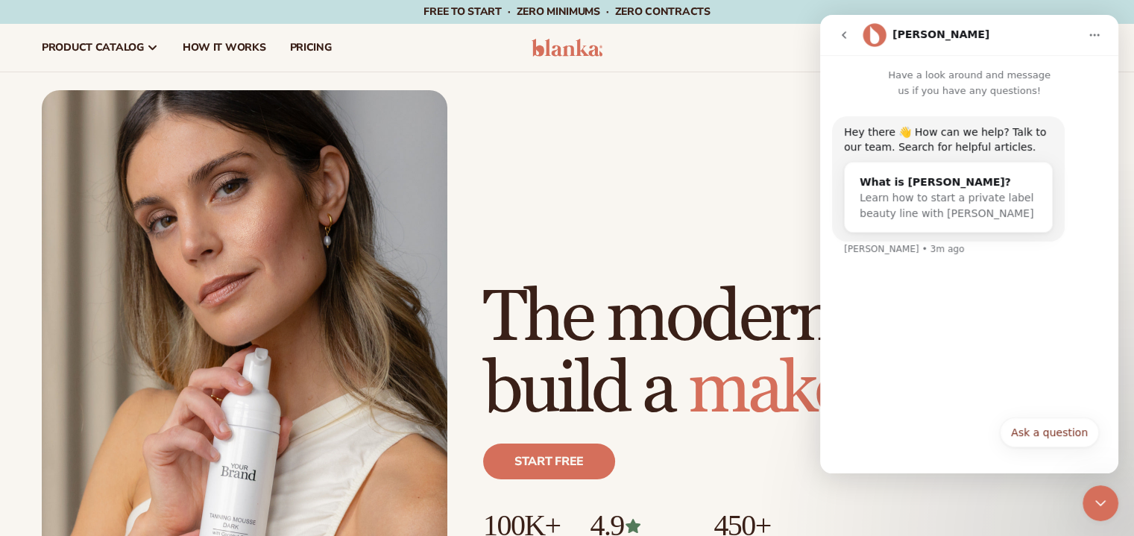
click at [951, 311] on div "Hey there 👋 How can we help? Talk to our team. Search for helpful articles. Wha…" at bounding box center [969, 252] width 298 height 309
click at [952, 311] on div "Hey there 👋 How can we help? Talk to our team. Search for helpful articles. Wha…" at bounding box center [969, 252] width 298 height 309
click at [951, 311] on div "Hey there 👋 How can we help? Talk to our team. Search for helpful articles. Wha…" at bounding box center [969, 252] width 298 height 309
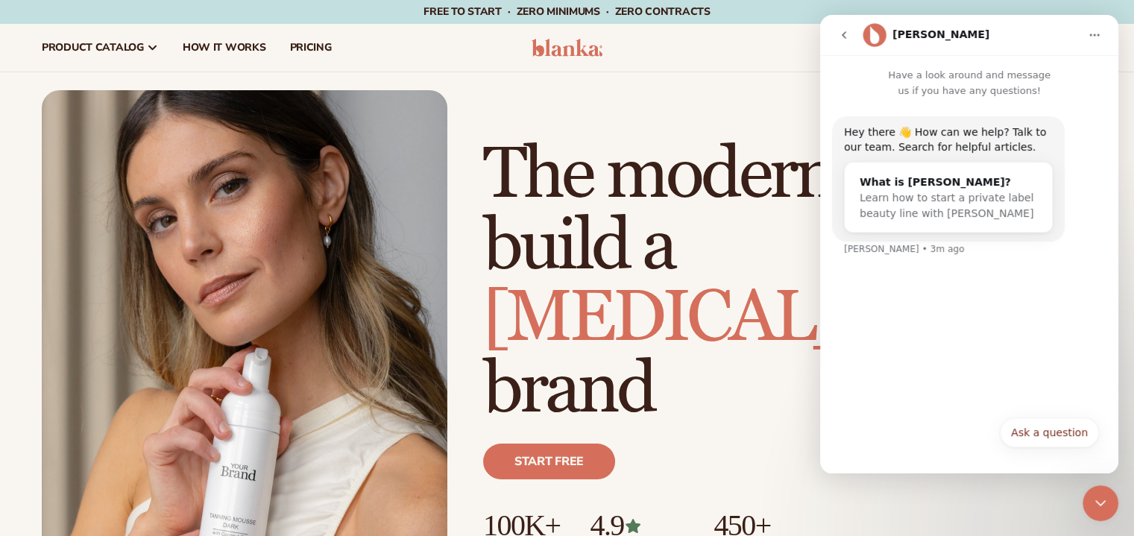
click at [948, 312] on div "Hey there 👋 How can we help? Talk to our team. Search for helpful articles. Wha…" at bounding box center [969, 252] width 298 height 309
